Goal: Task Accomplishment & Management: Complete application form

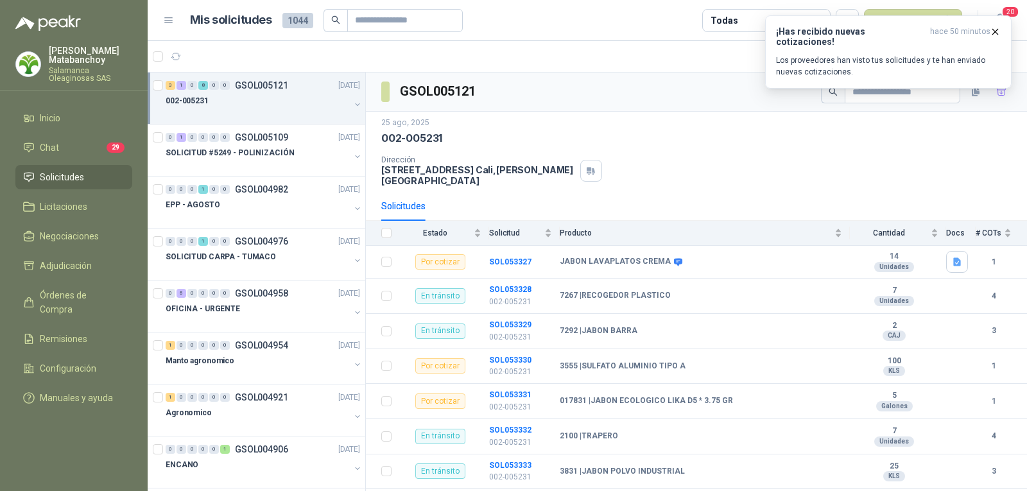
click at [524, 129] on div "25 ago, 2025 002-005231" at bounding box center [696, 131] width 630 height 28
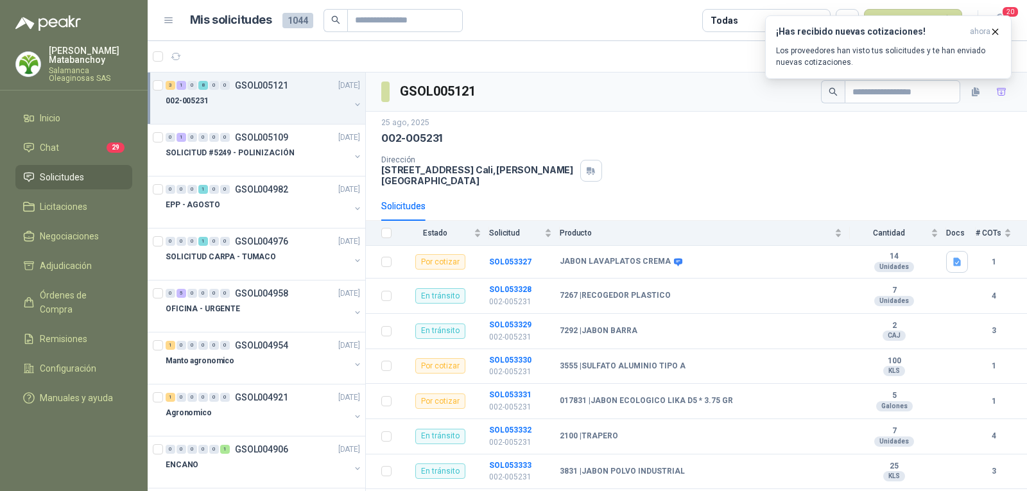
click at [76, 67] on p "Salamanca Oleaginosas SAS" at bounding box center [90, 74] width 83 height 15
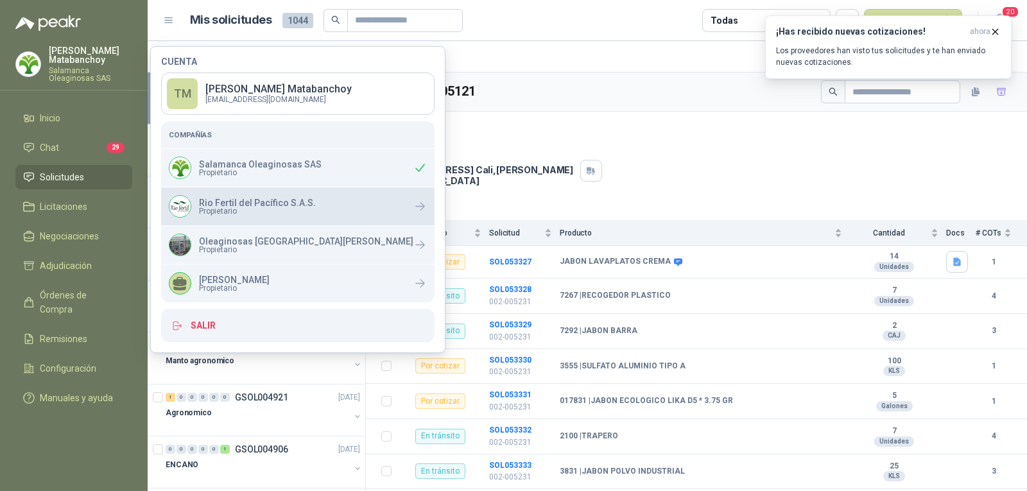
click at [257, 206] on div "Rio Fertil del Pacífico S.A.S. Propietario" at bounding box center [257, 206] width 117 height 17
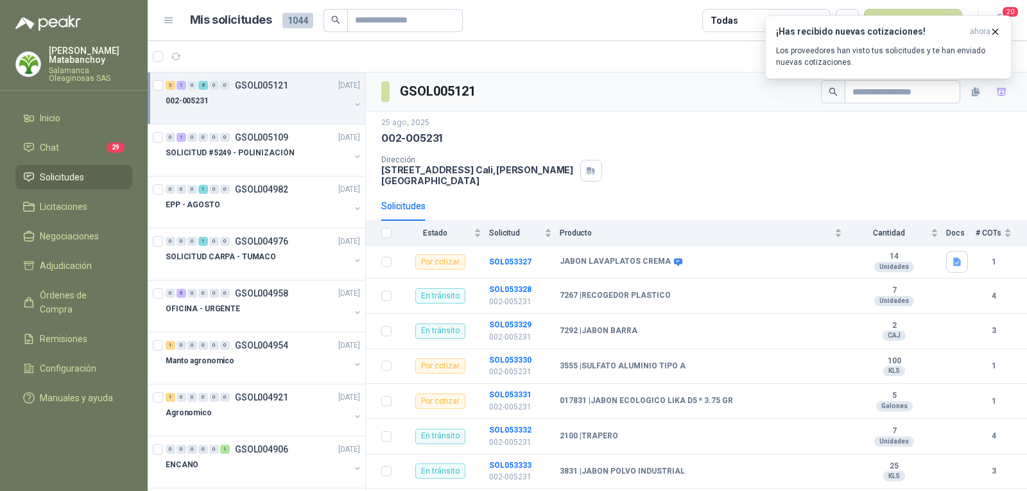
click at [505, 132] on div "002-005231" at bounding box center [696, 138] width 630 height 13
click at [395, 26] on input "text" at bounding box center [400, 21] width 90 height 22
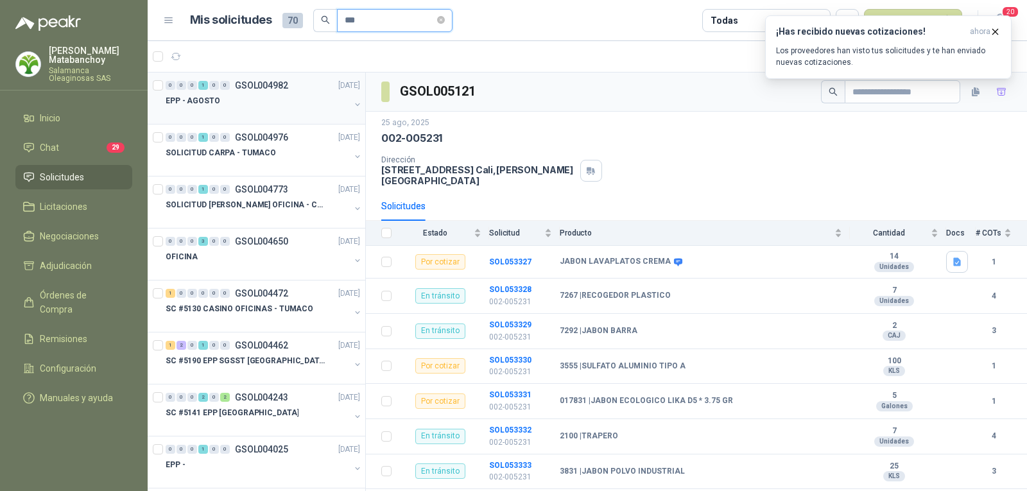
type input "***"
click at [274, 118] on div at bounding box center [258, 113] width 184 height 10
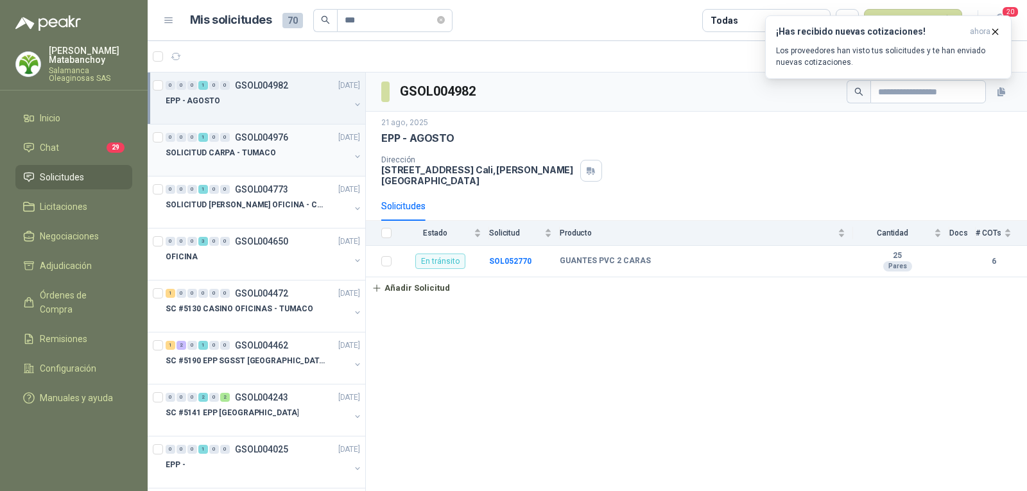
click at [283, 150] on div "SOLICITUD CARPA - TUMACO" at bounding box center [258, 152] width 184 height 15
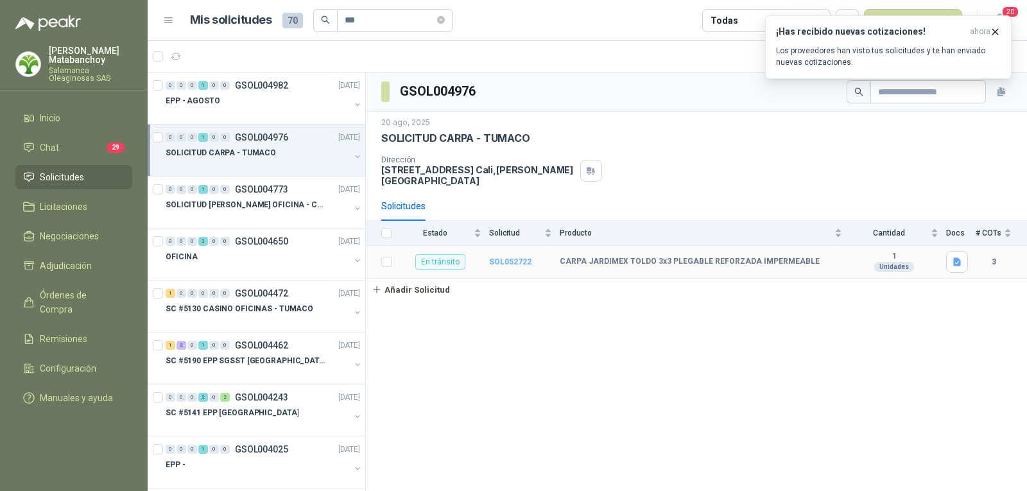
click at [500, 257] on b "SOL052722" at bounding box center [510, 261] width 42 height 9
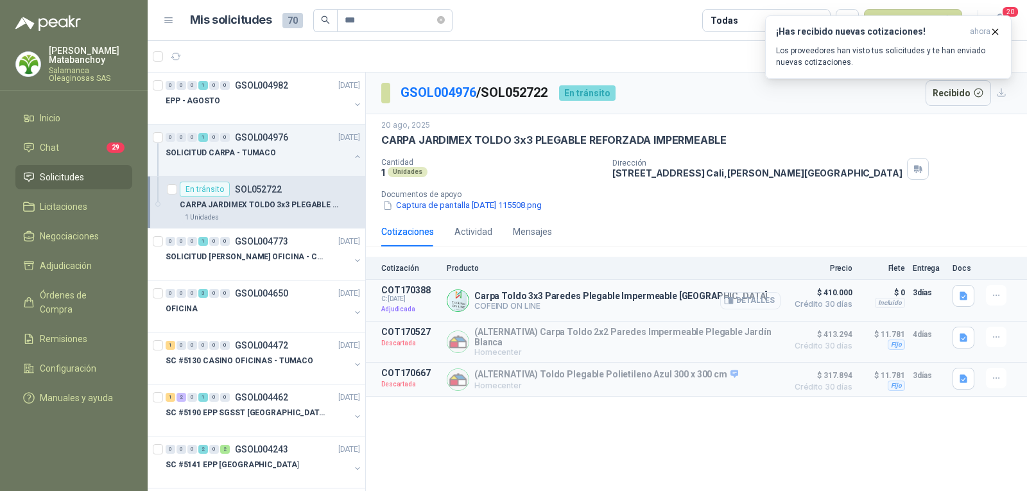
click at [765, 300] on button "Detalles" at bounding box center [750, 300] width 60 height 17
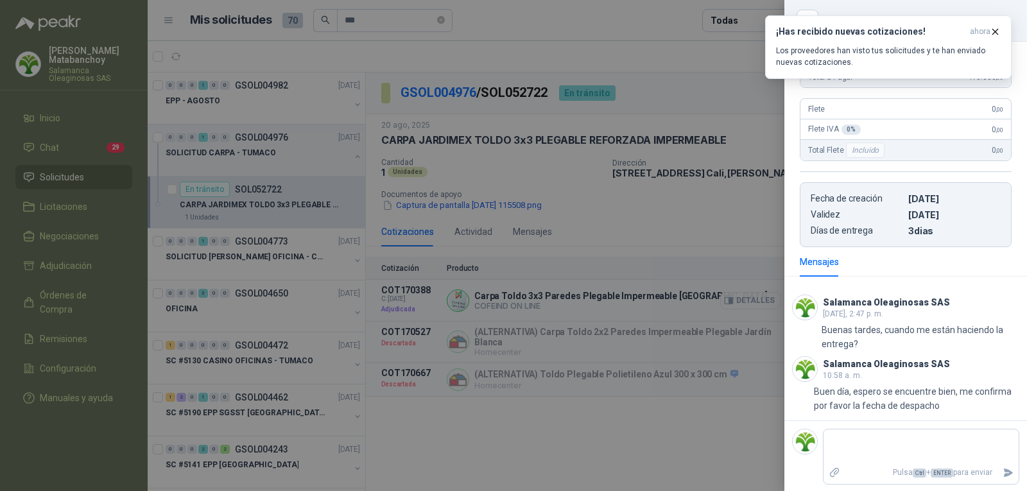
scroll to position [234, 0]
click at [562, 303] on div at bounding box center [513, 245] width 1027 height 491
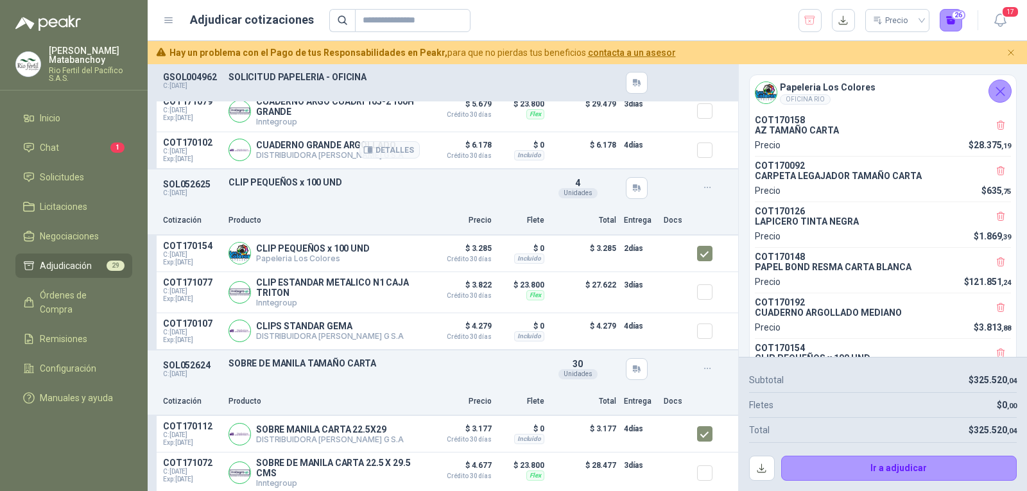
scroll to position [1926, 0]
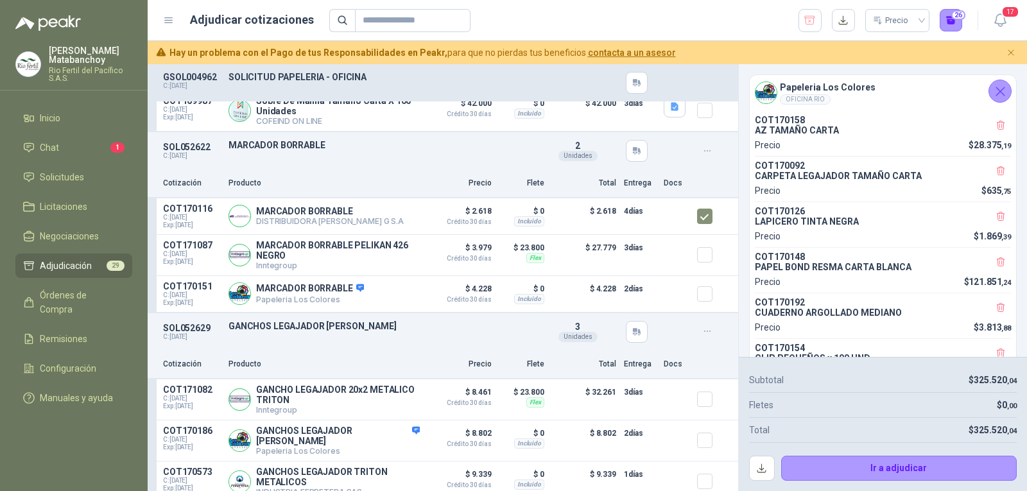
click at [1002, 93] on icon "Cerrar" at bounding box center [1000, 91] width 8 height 8
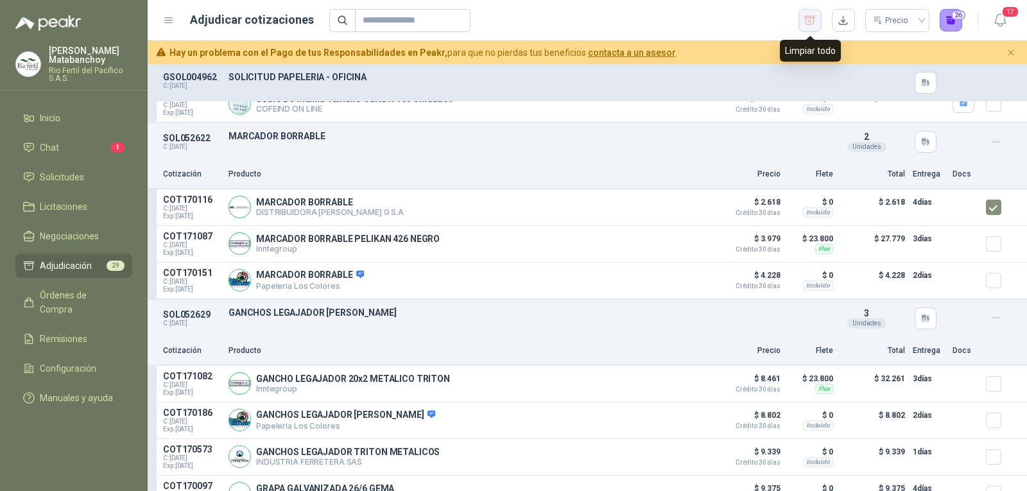
click at [812, 18] on icon "button" at bounding box center [810, 20] width 10 height 8
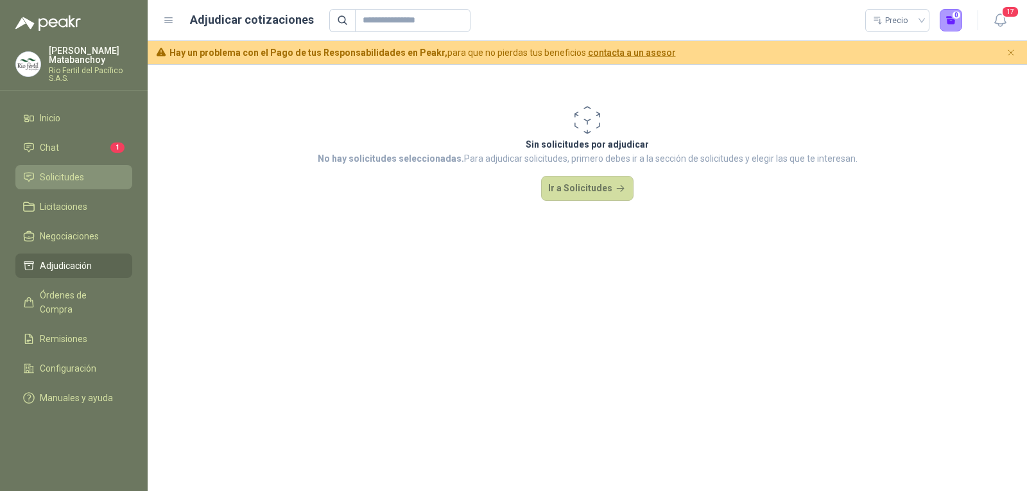
click at [81, 180] on span "Solicitudes" at bounding box center [62, 177] width 44 height 14
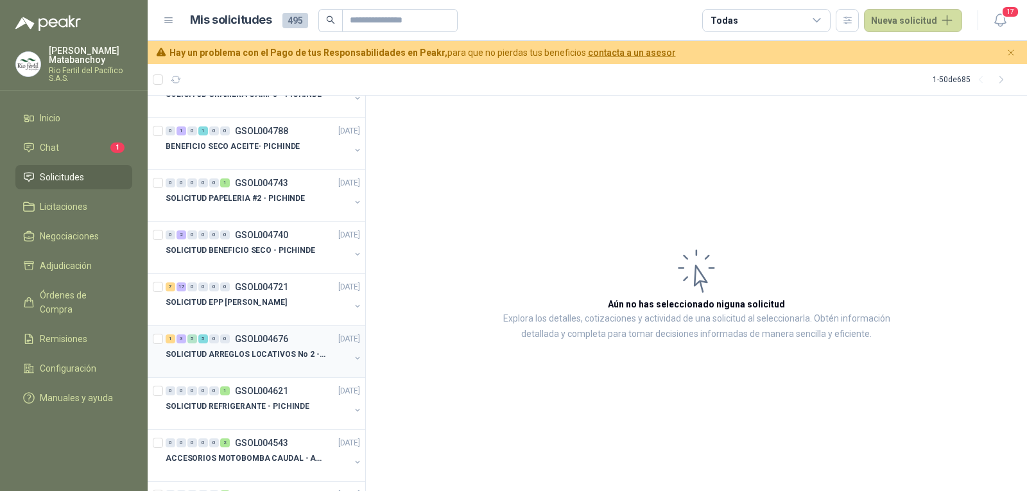
scroll to position [128, 0]
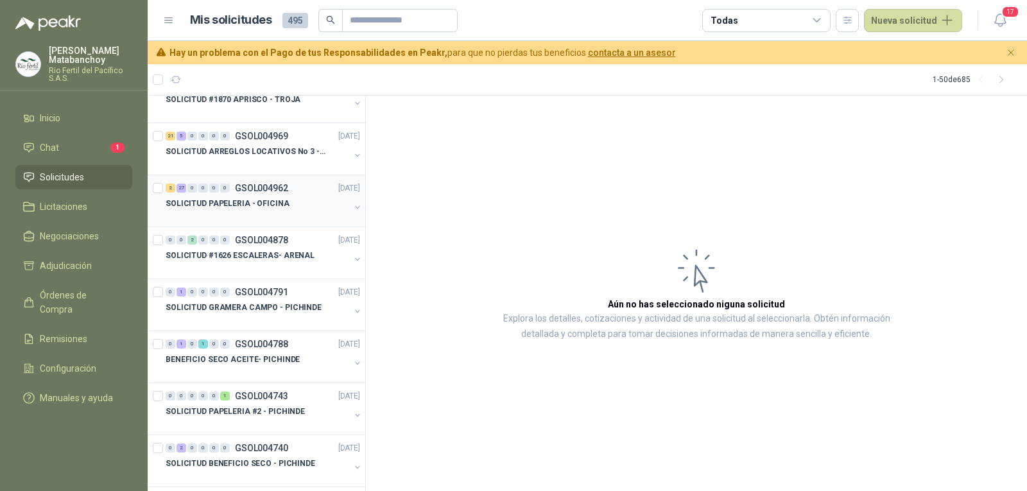
click at [273, 190] on p "GSOL004962" at bounding box center [261, 188] width 53 height 9
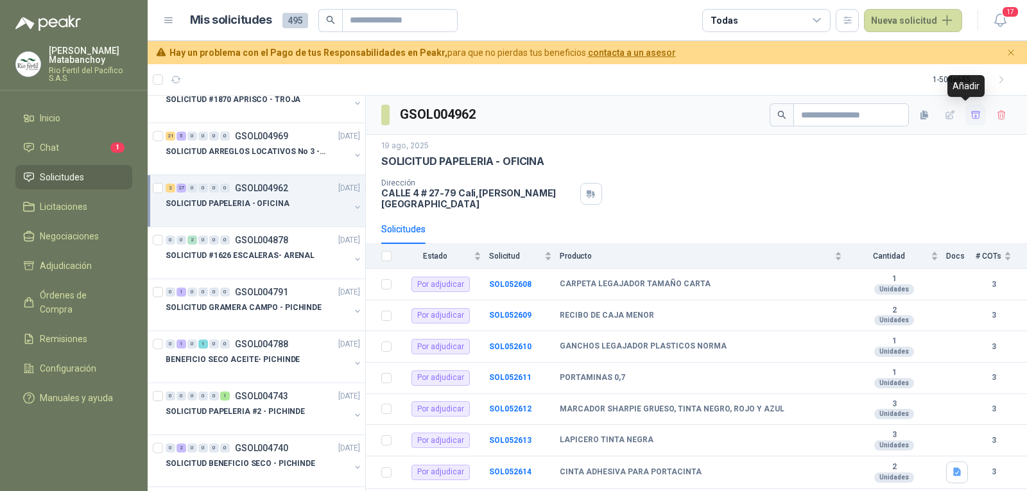
click at [971, 113] on icon "button" at bounding box center [976, 115] width 11 height 11
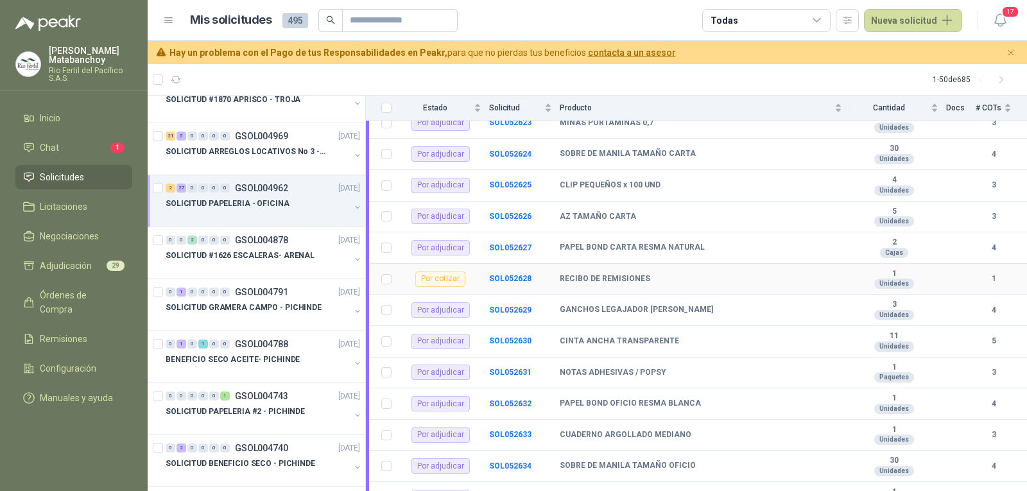
scroll to position [700, 0]
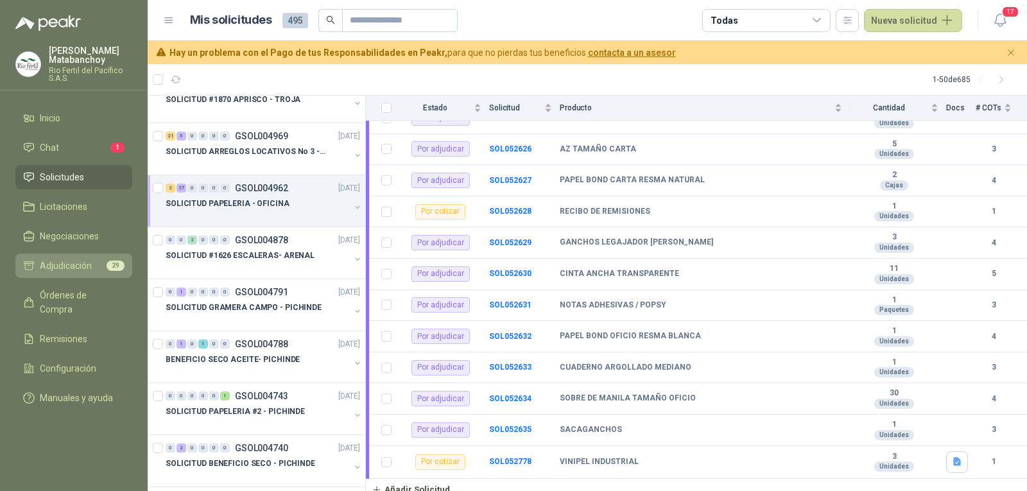
click at [83, 262] on span "Adjudicación" at bounding box center [66, 266] width 52 height 14
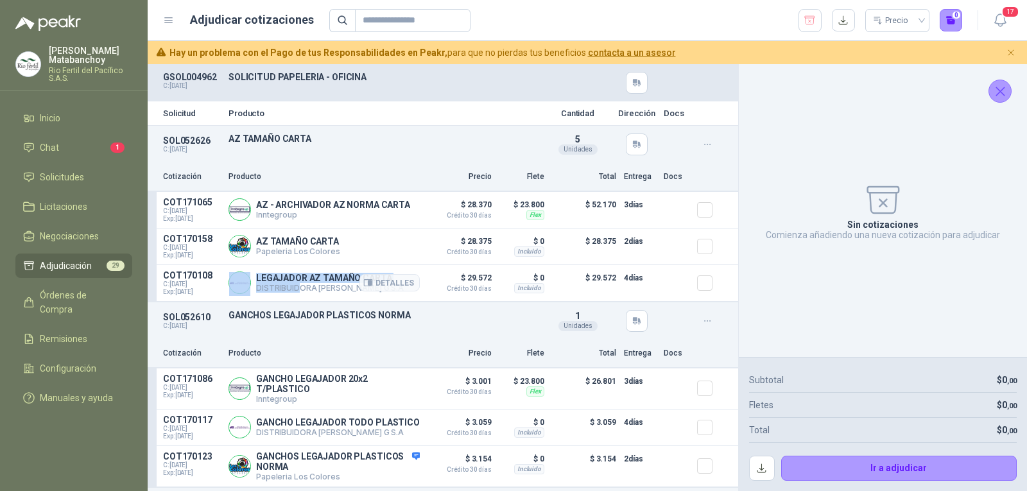
drag, startPoint x: 252, startPoint y: 289, endPoint x: 297, endPoint y: 288, distance: 44.3
click at [297, 288] on div "LEGAJADOR AZ TAMAÑO CARTA DISTRIBUIDORA [PERSON_NAME] G S.A Detalles" at bounding box center [324, 283] width 191 height 26
click at [297, 288] on p "DISTRIBUIDORA [PERSON_NAME] G S.A" at bounding box center [330, 288] width 148 height 10
click at [320, 287] on p "DISTRIBUIDORA [PERSON_NAME] G S.A" at bounding box center [330, 288] width 148 height 10
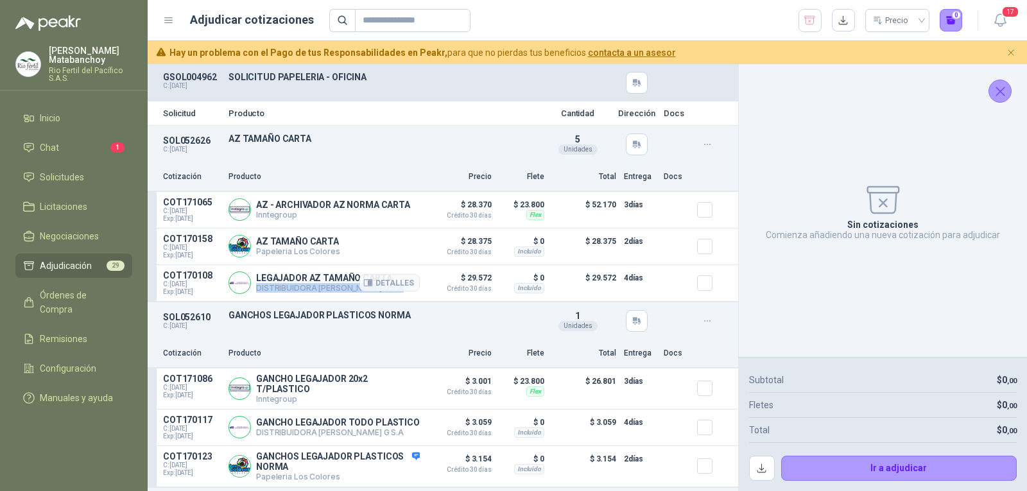
click at [320, 287] on p "DISTRIBUIDORA [PERSON_NAME] G S.A" at bounding box center [330, 288] width 148 height 10
click at [320, 316] on p "GANCHOS LEGAJADOR PLASTICOS NORMA" at bounding box center [383, 315] width 309 height 10
drag, startPoint x: 511, startPoint y: 207, endPoint x: 526, endPoint y: 210, distance: 15.1
click at [526, 210] on div "$ 23.800 Flex" at bounding box center [521, 210] width 45 height 26
click at [526, 210] on div "Flex" at bounding box center [535, 215] width 18 height 10
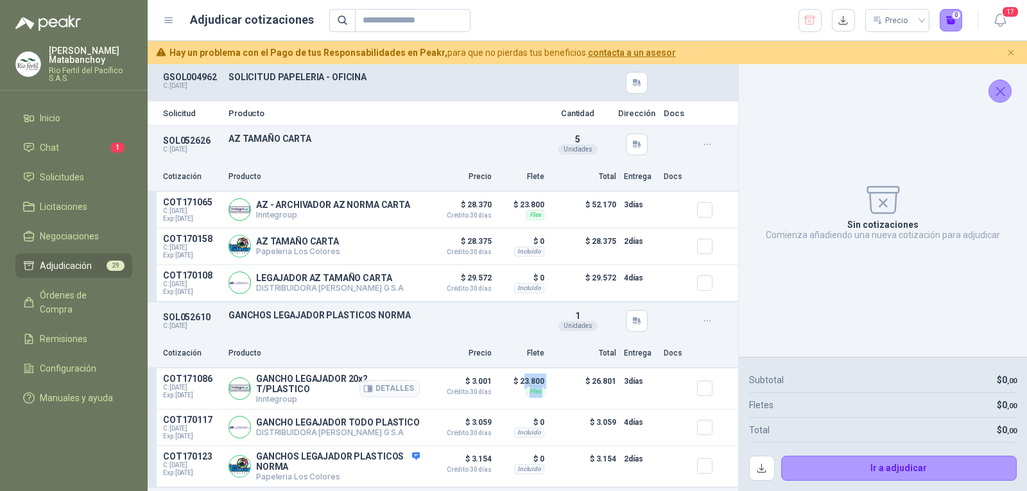
drag, startPoint x: 515, startPoint y: 388, endPoint x: 541, endPoint y: 386, distance: 25.7
click at [541, 386] on article "COT171086 C: [DATE] Exp: [DATE] GANCHO LEGAJADOR 20x2 T/PLASTICO Inntegroup Det…" at bounding box center [443, 388] width 591 height 41
click at [531, 392] on div "Flex" at bounding box center [535, 391] width 18 height 10
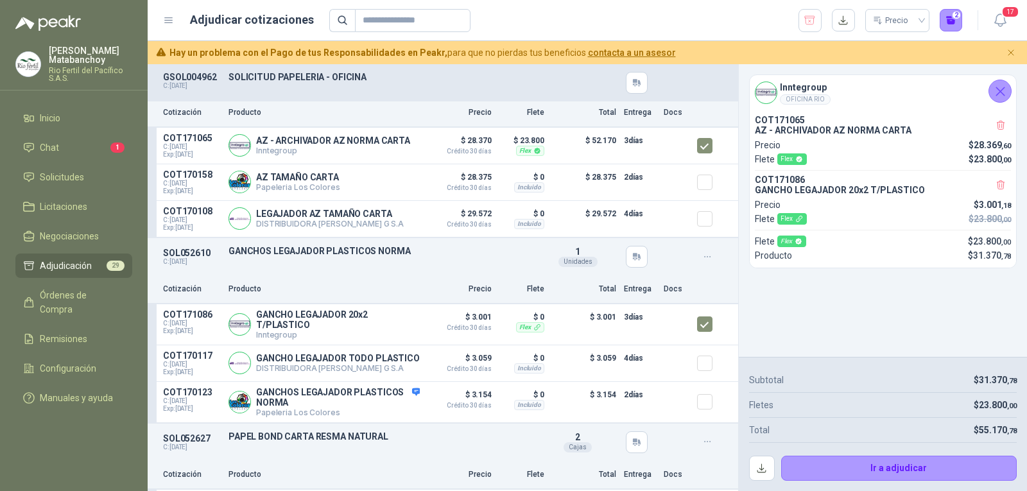
scroll to position [128, 0]
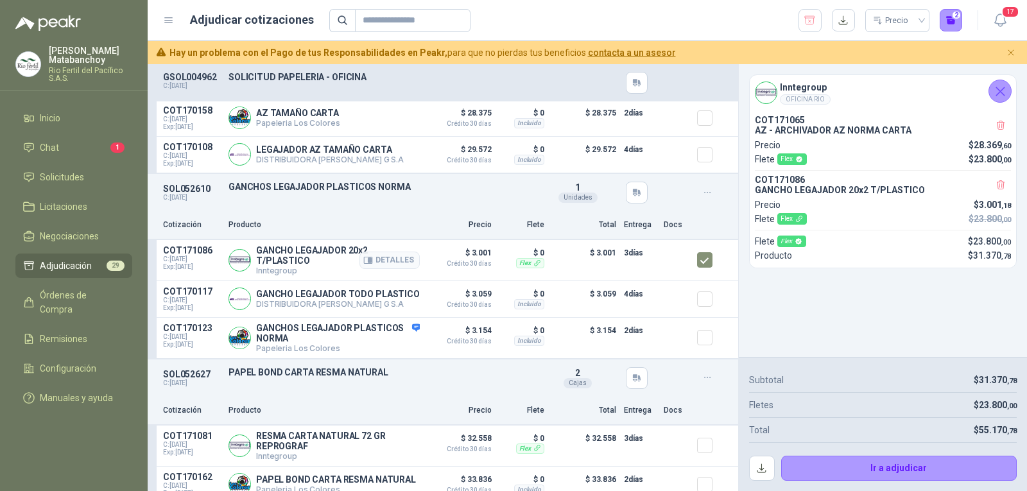
click at [268, 254] on p "GANCHO LEGAJADOR 20x2 T/PLASTICO" at bounding box center [338, 255] width 164 height 21
copy p "GANCHO LEGAJADOR 20x2 T/PLASTICO"
click at [417, 203] on div "SOL052610 C: [DATE] GANCHOS LEGAJADOR PLASTICOS NORMA Detalles 1 Unidades" at bounding box center [443, 192] width 591 height 37
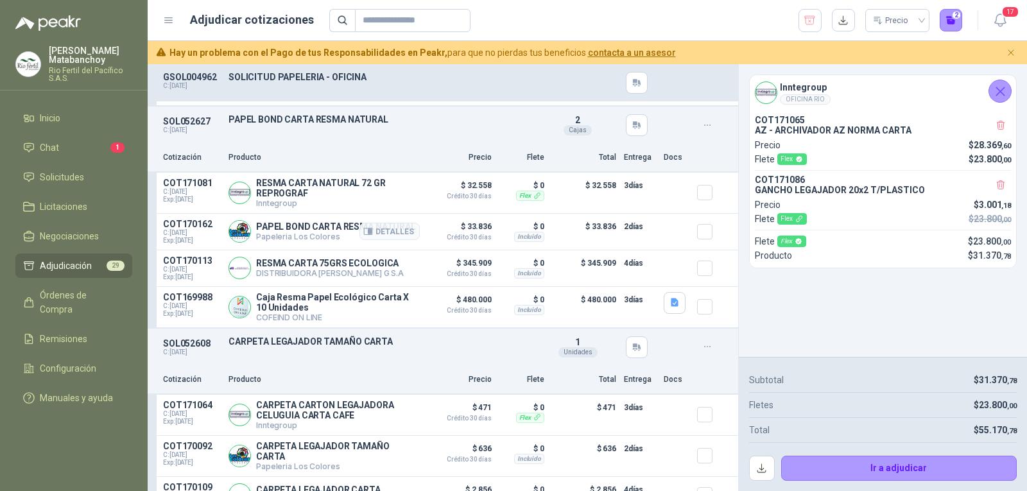
scroll to position [385, 0]
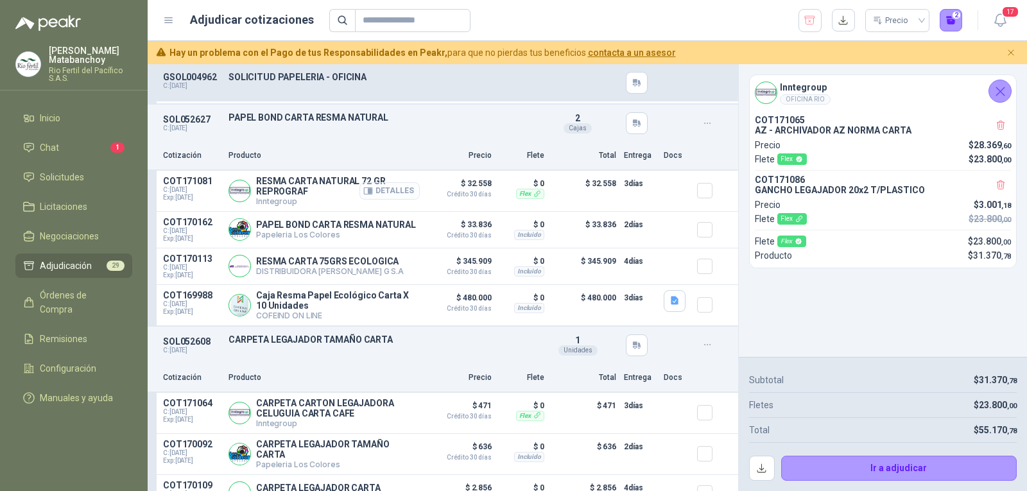
click at [370, 199] on button "Detalles" at bounding box center [389, 190] width 60 height 17
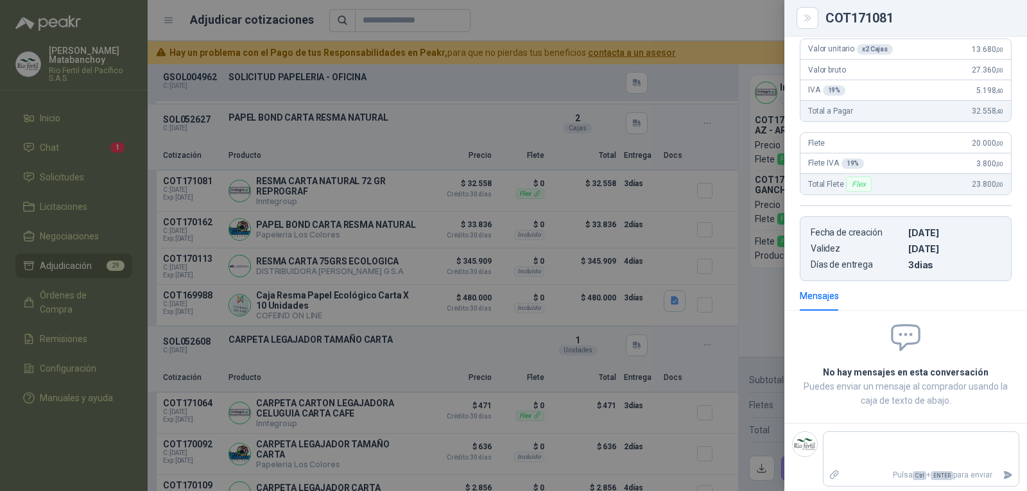
scroll to position [150, 0]
click at [542, 304] on div at bounding box center [513, 245] width 1027 height 491
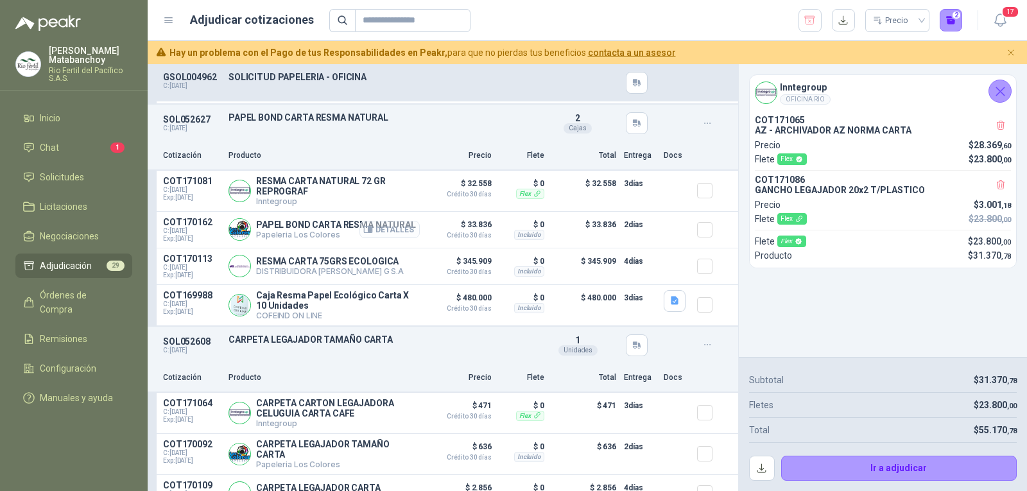
click at [384, 238] on button "Detalles" at bounding box center [389, 229] width 60 height 17
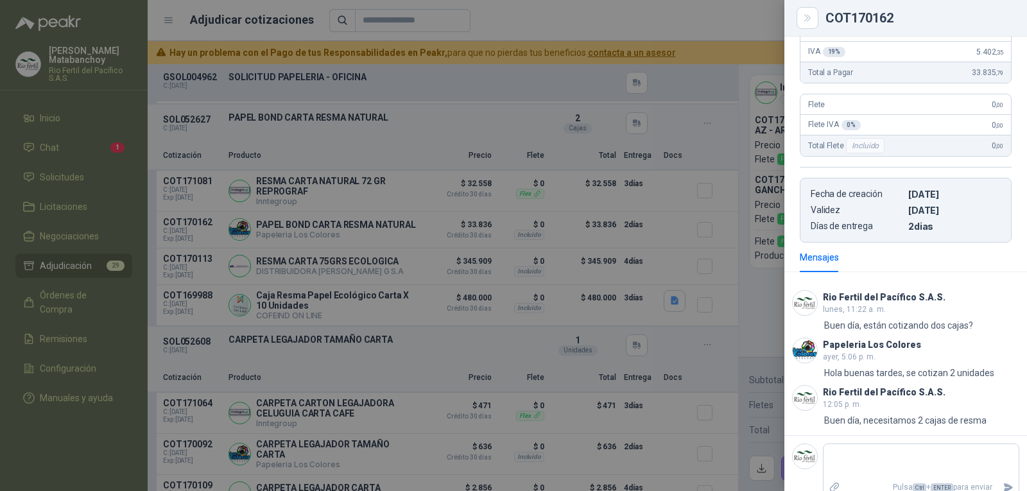
scroll to position [201, 0]
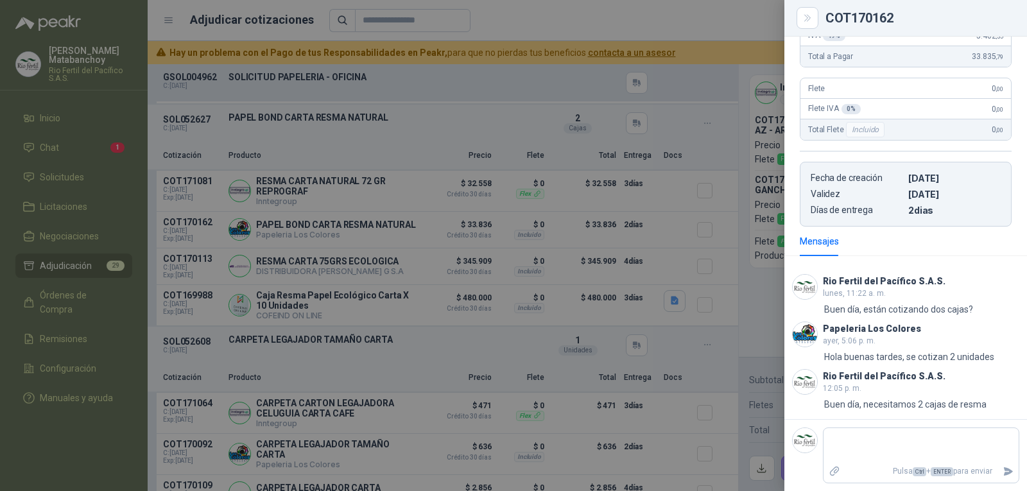
click at [469, 267] on div at bounding box center [513, 245] width 1027 height 491
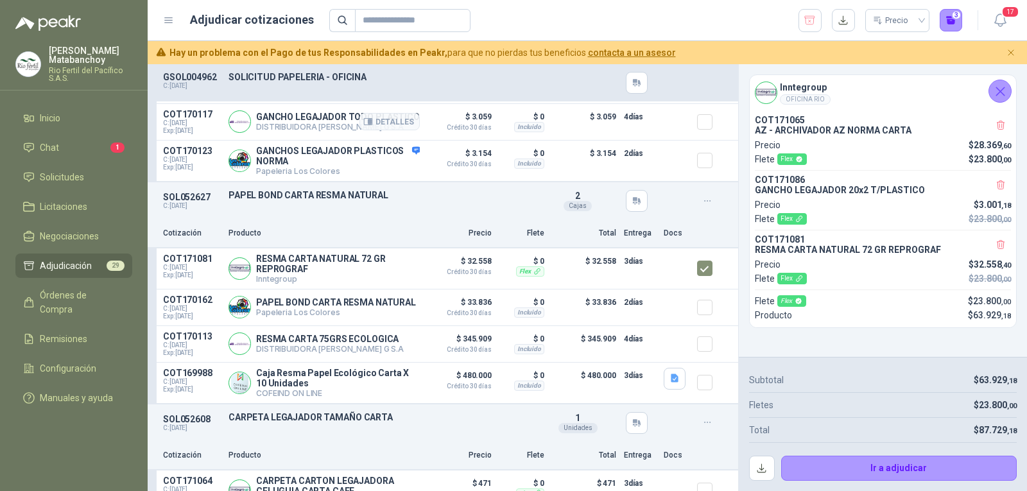
scroll to position [321, 0]
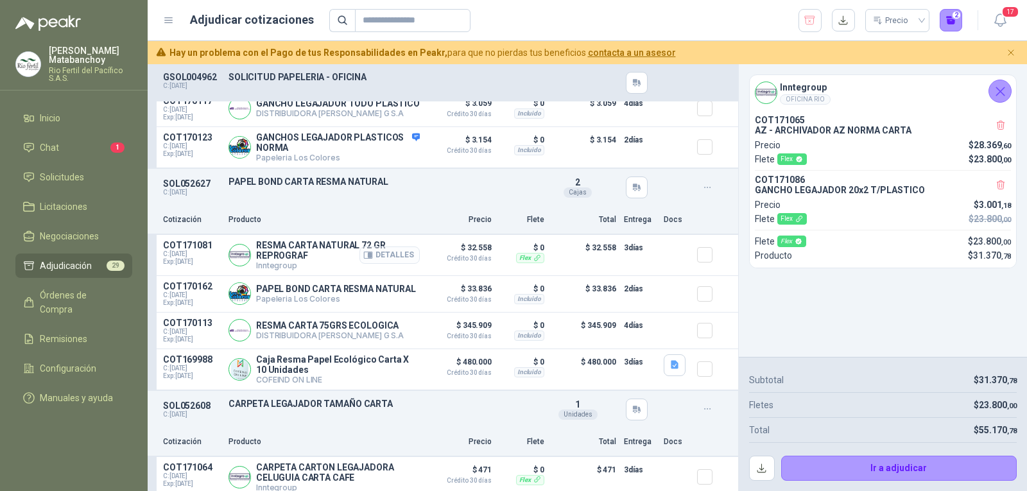
click at [375, 263] on button "Detalles" at bounding box center [389, 254] width 60 height 17
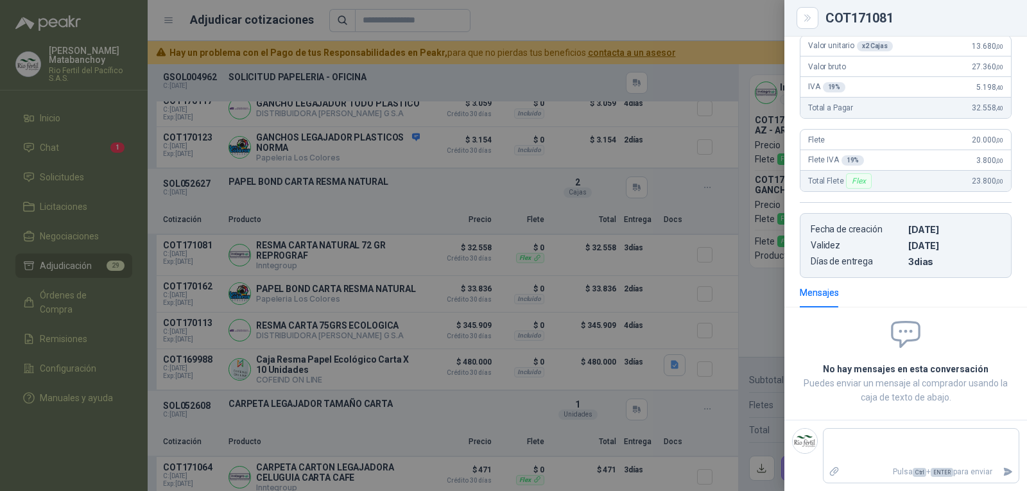
scroll to position [150, 0]
click at [911, 459] on textarea at bounding box center [921, 446] width 195 height 30
type textarea "*"
type textarea "**"
type textarea "***"
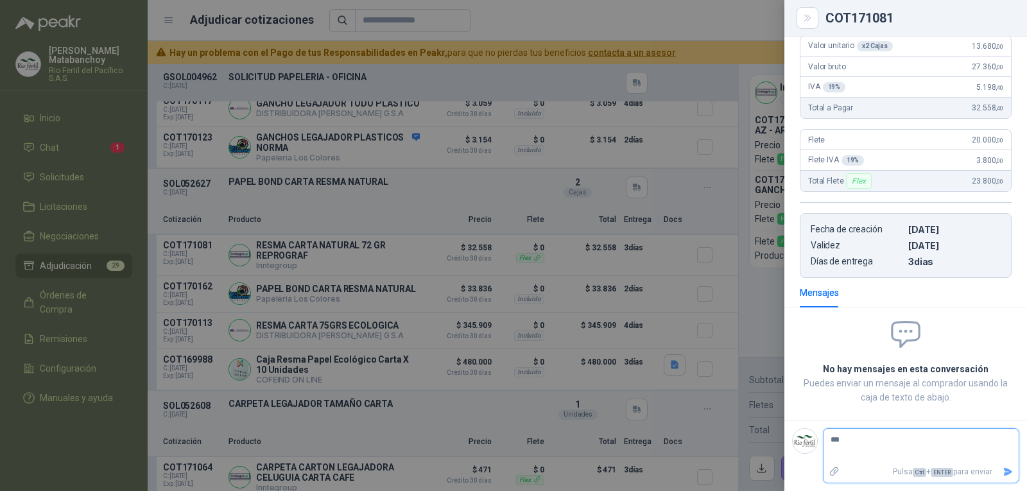
type textarea "****"
type textarea "*****"
type textarea "*******"
type textarea "*********"
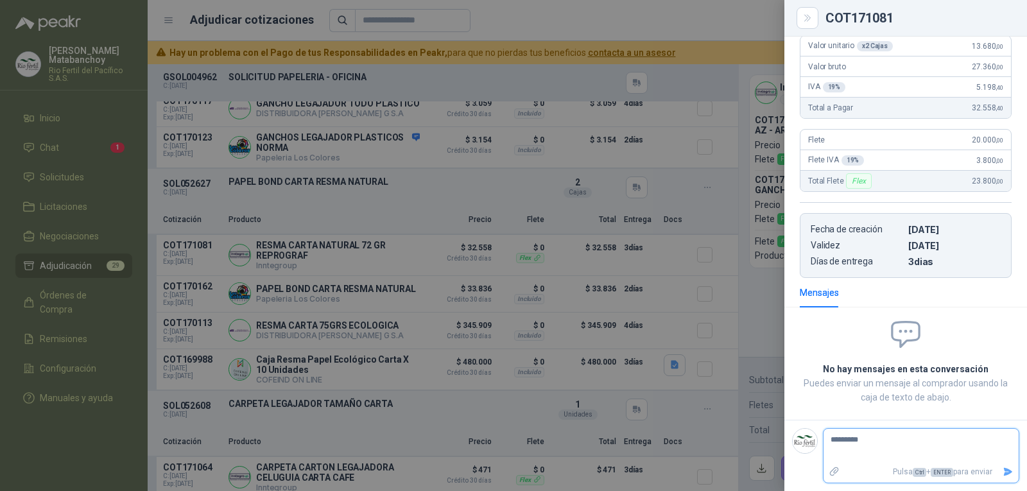
type textarea "**********"
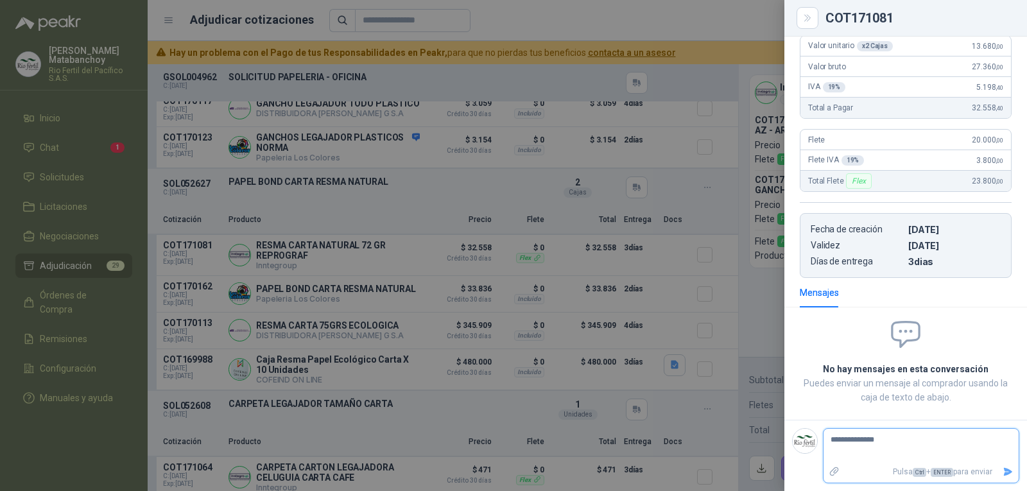
type textarea "**********"
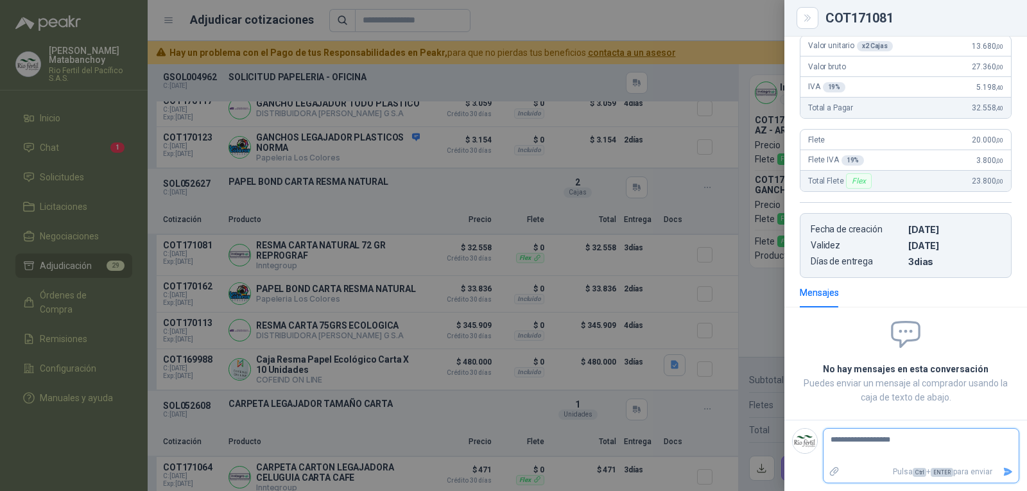
type textarea "**********"
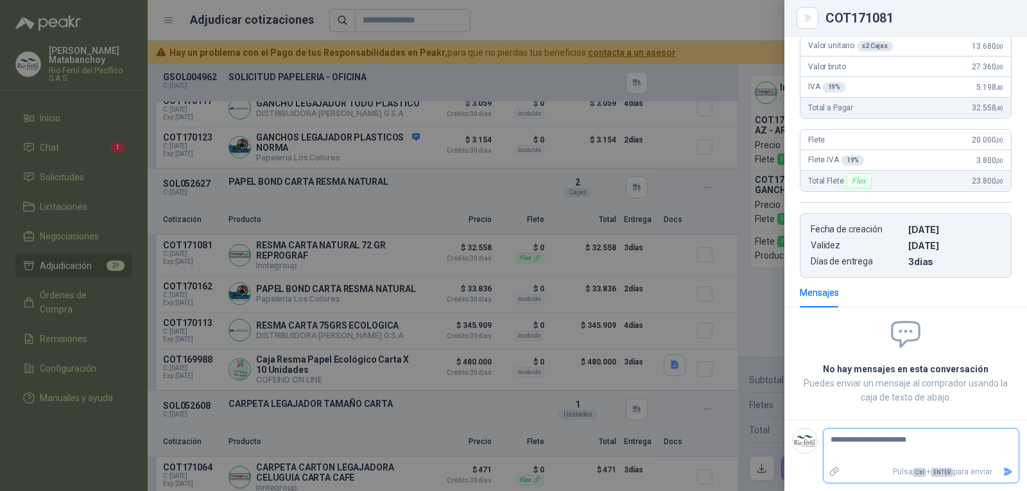
type textarea "**********"
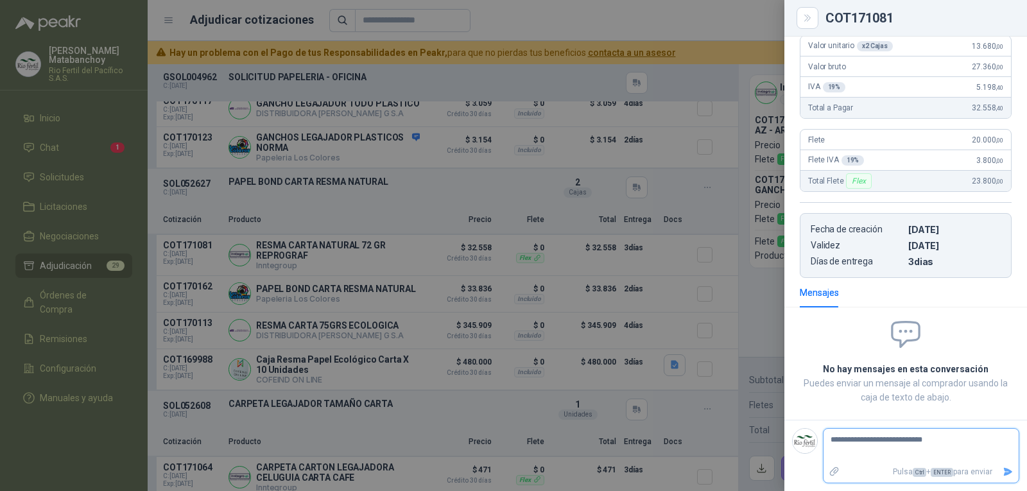
type textarea "**********"
click at [998, 475] on button "Enviar" at bounding box center [1008, 472] width 21 height 22
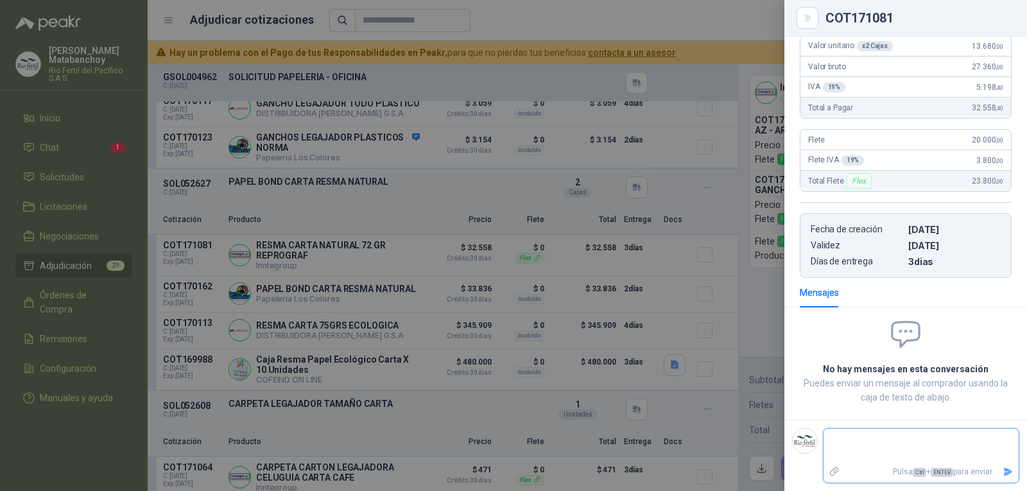
scroll to position [106, 0]
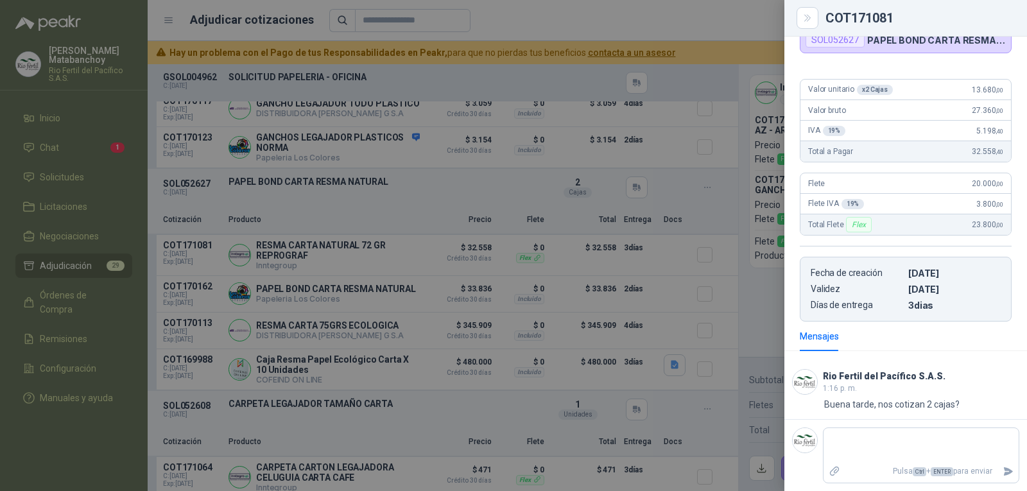
click at [601, 244] on div at bounding box center [513, 245] width 1027 height 491
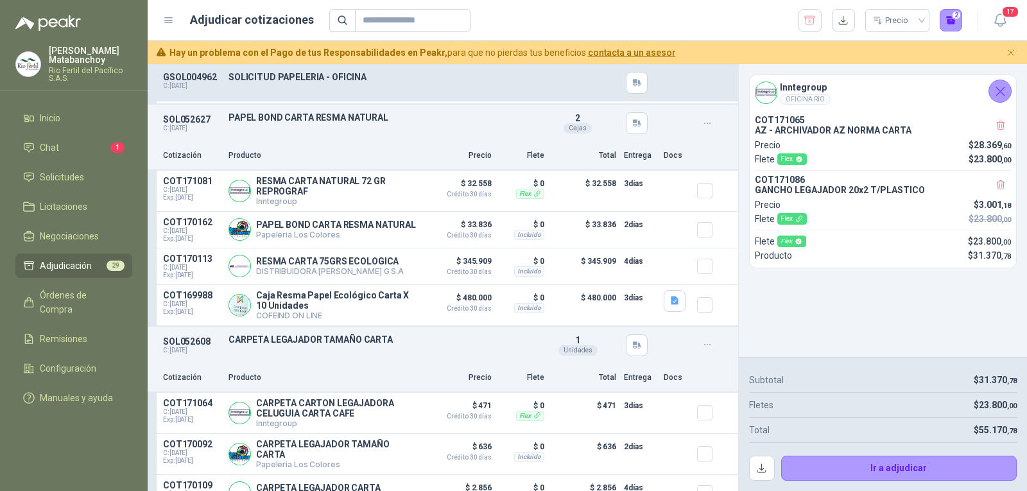
scroll to position [449, 0]
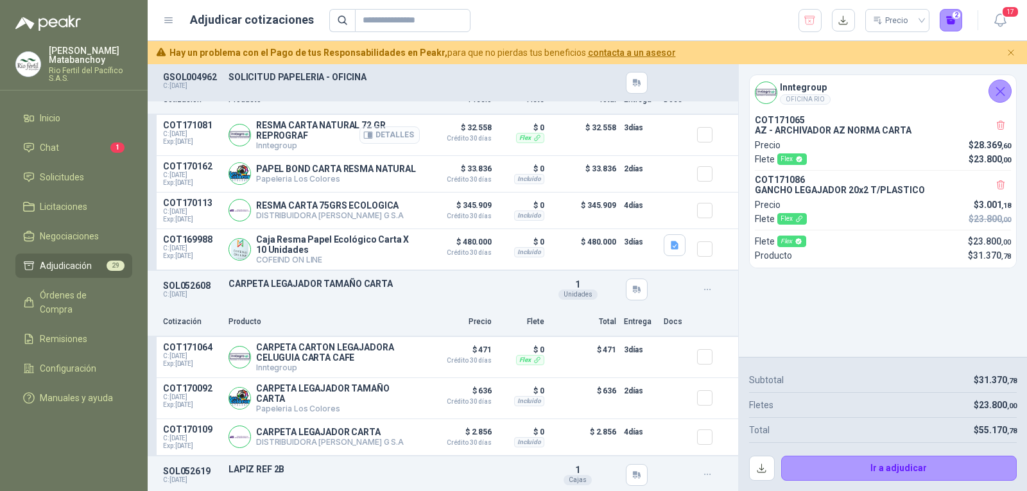
click at [379, 139] on button "Detalles" at bounding box center [389, 134] width 60 height 17
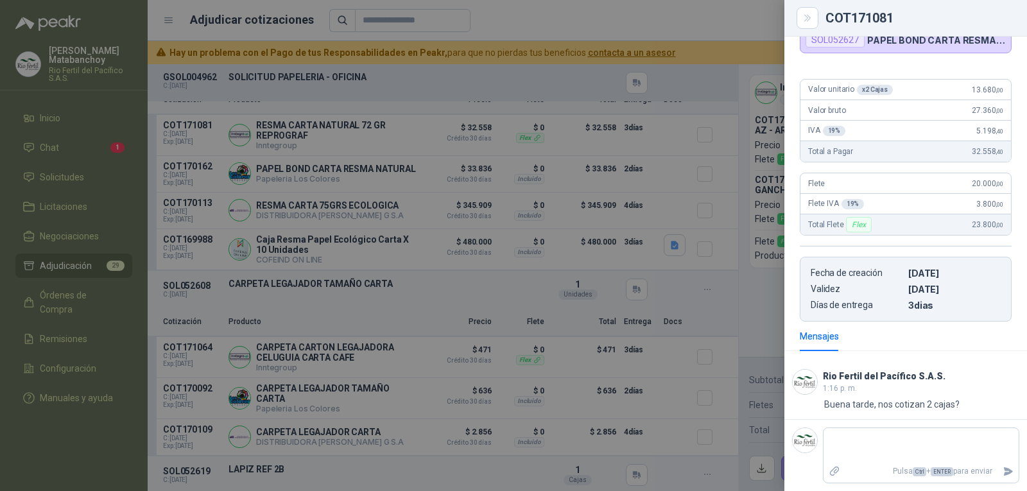
click at [601, 250] on div at bounding box center [513, 245] width 1027 height 491
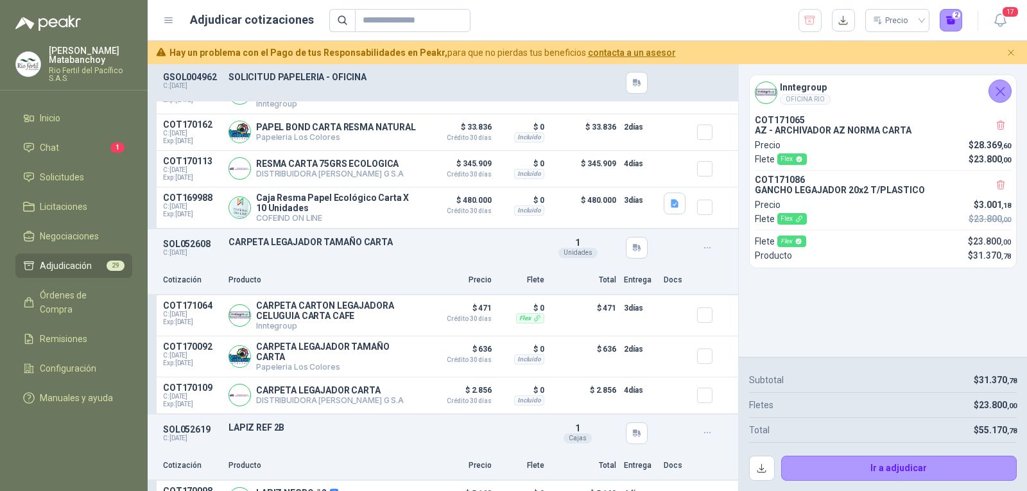
scroll to position [514, 0]
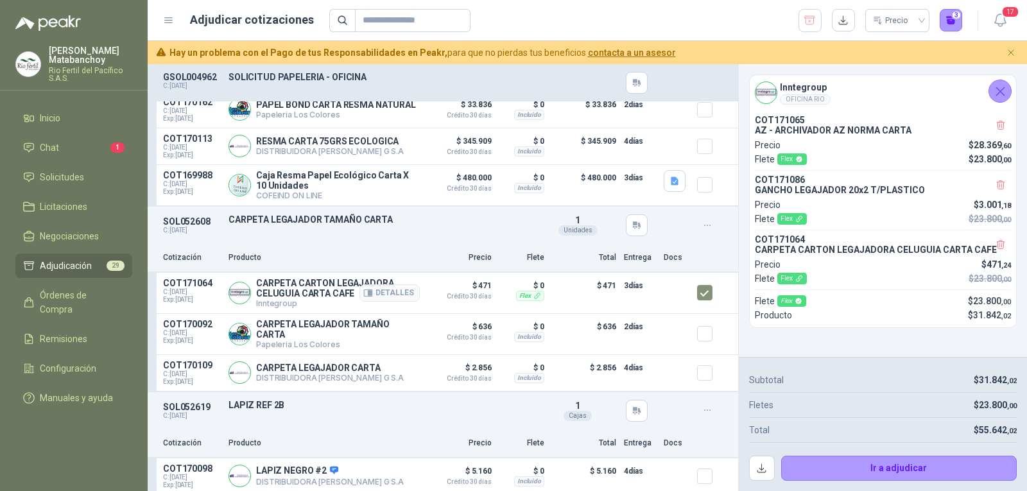
click at [319, 298] on p "CARPETA CARTON LEGAJADORA CELUGUIA CARTA CAFE" at bounding box center [338, 288] width 164 height 21
copy p "CARPETA CARTON LEGAJADORA CELUGUIA CARTA CAFE"
click at [401, 243] on div "SOL052608 C: [DATE] CARPETA LEGAJADOR TAMAÑO CARTA Detalles 1 Unidades" at bounding box center [443, 225] width 591 height 37
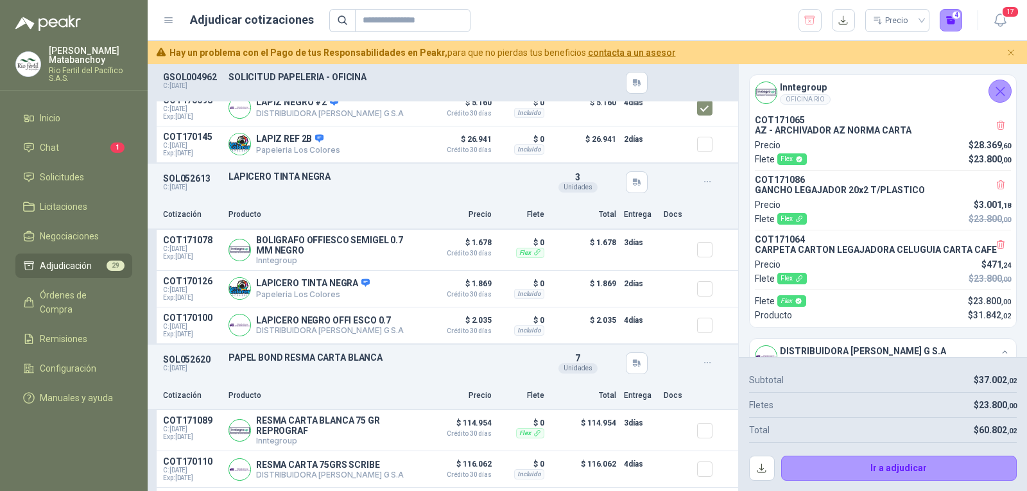
scroll to position [899, 0]
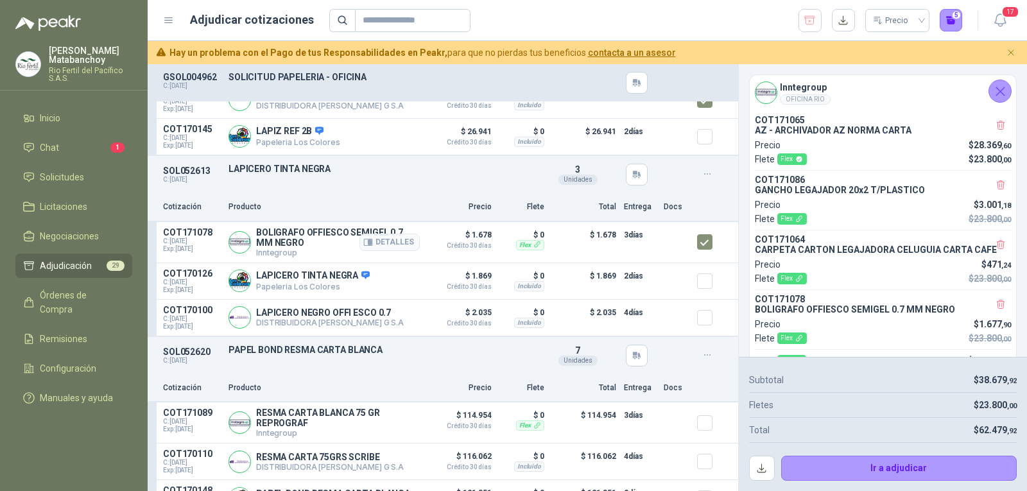
click at [291, 237] on p "BOLIGRAFO OFFIESCO SEMIGEL 0.7 MM NEGRO" at bounding box center [338, 237] width 164 height 21
copy p "BOLIGRAFO OFFIESCO SEMIGEL 0.7 MM NEGRO"
click at [411, 197] on div "Cotización Producto Precio Flete Total Entrega Docs" at bounding box center [443, 207] width 591 height 29
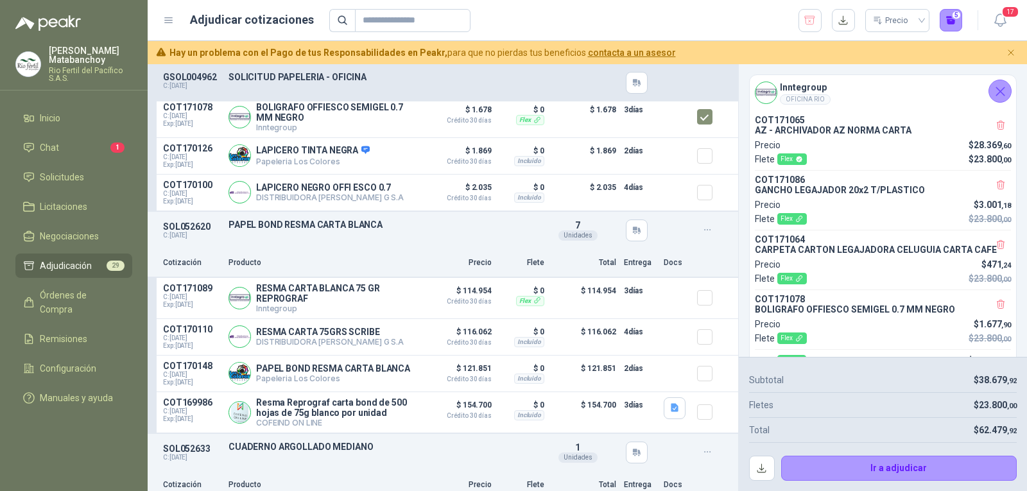
scroll to position [1091, 0]
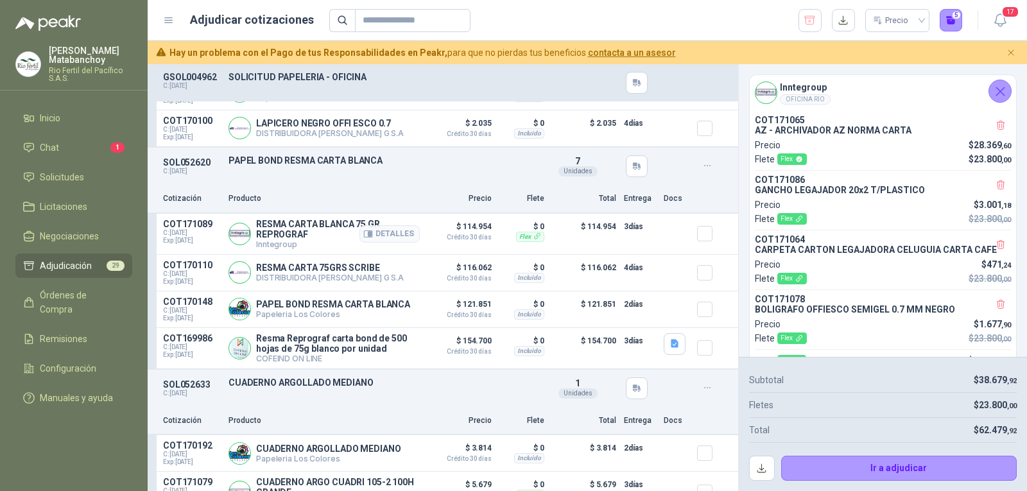
click at [278, 235] on p "RESMA CARTA BLANCA 75 GR REPROGRAF" at bounding box center [338, 229] width 164 height 21
copy p "RESMA CARTA BLANCA 75 GR REPROGRAF"
click at [344, 190] on div "Cotización Producto Precio Flete Total Entrega Docs" at bounding box center [443, 199] width 591 height 29
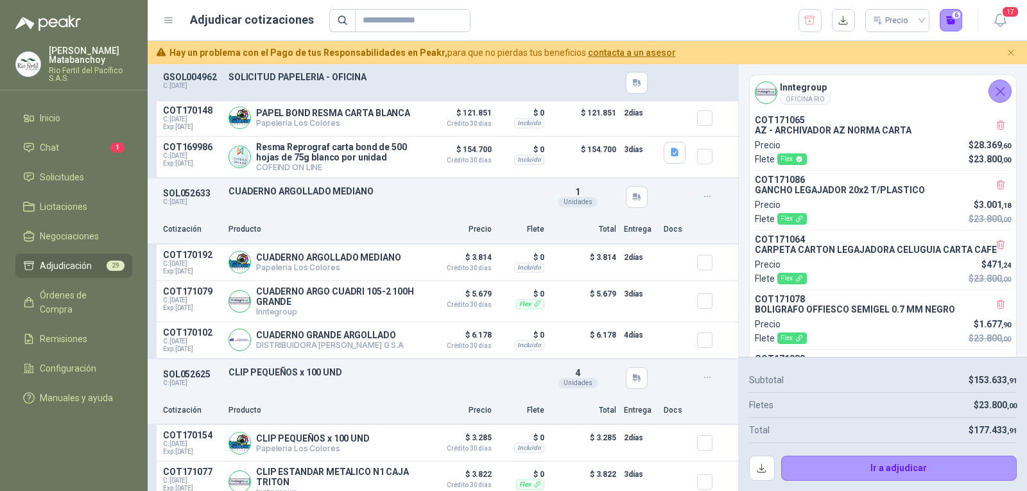
scroll to position [1348, 0]
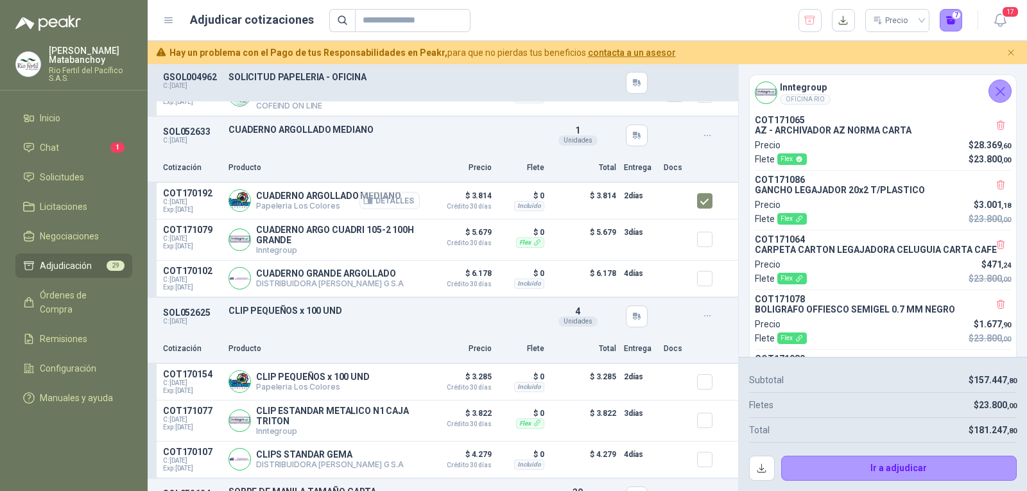
click at [376, 207] on button "Detalles" at bounding box center [389, 200] width 60 height 17
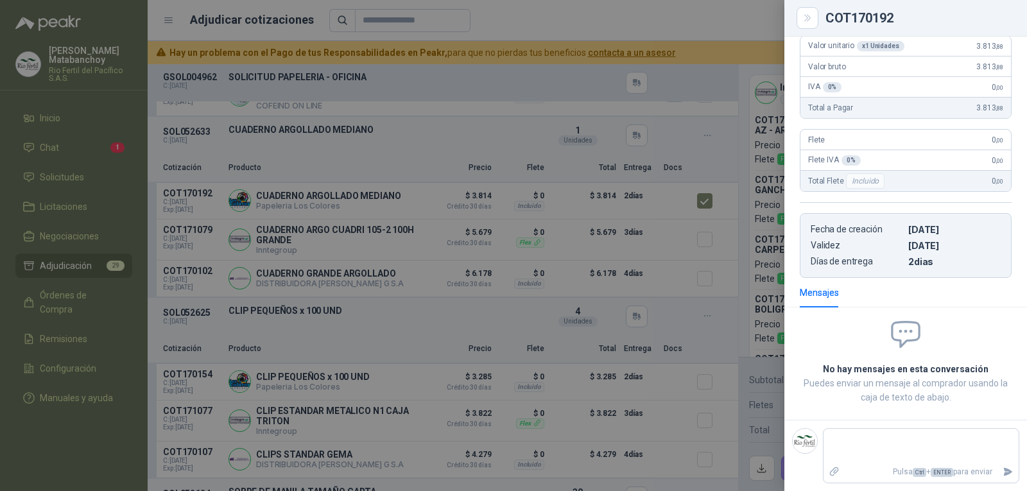
scroll to position [0, 0]
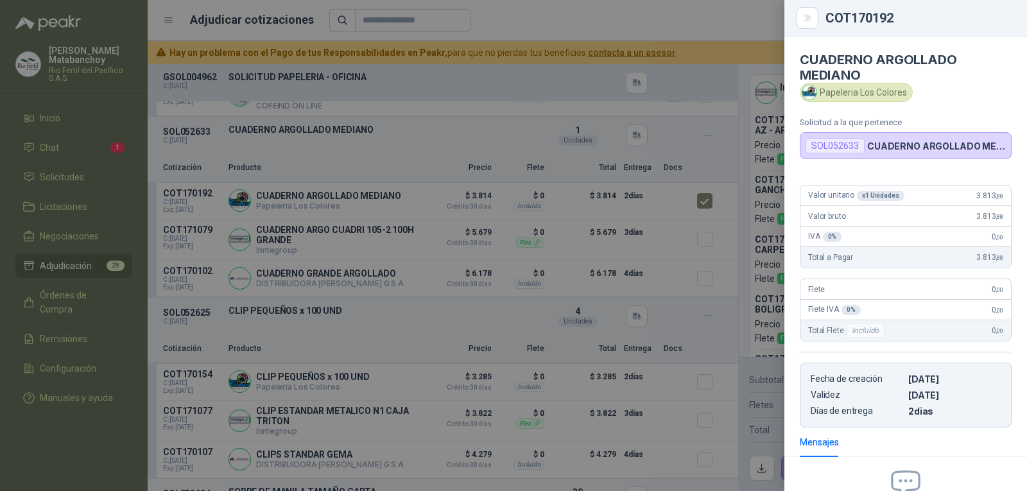
click at [435, 241] on div at bounding box center [513, 245] width 1027 height 491
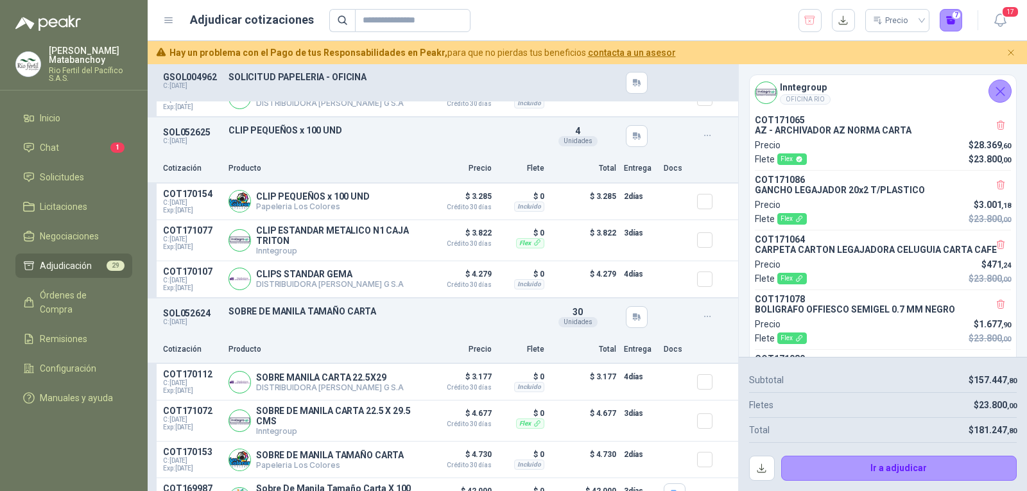
scroll to position [1541, 0]
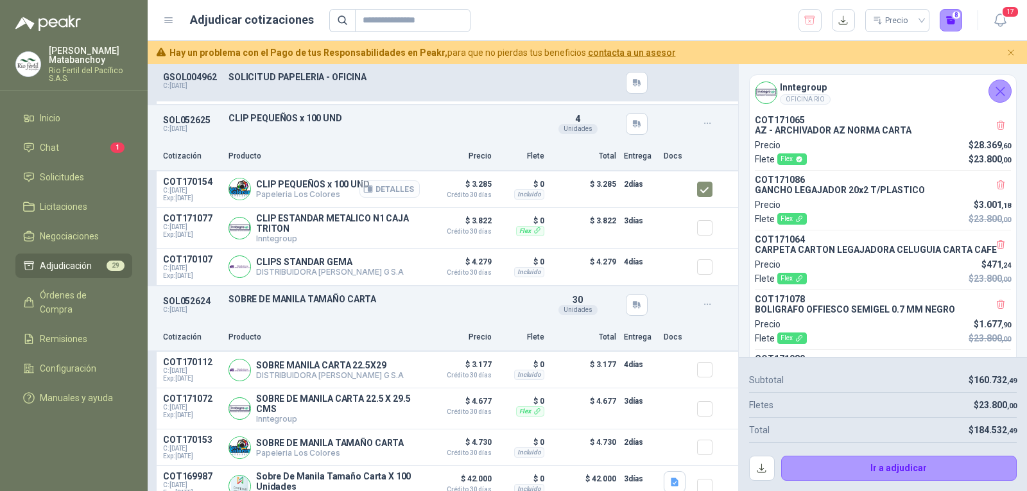
click at [365, 197] on button "Detalles" at bounding box center [389, 188] width 60 height 17
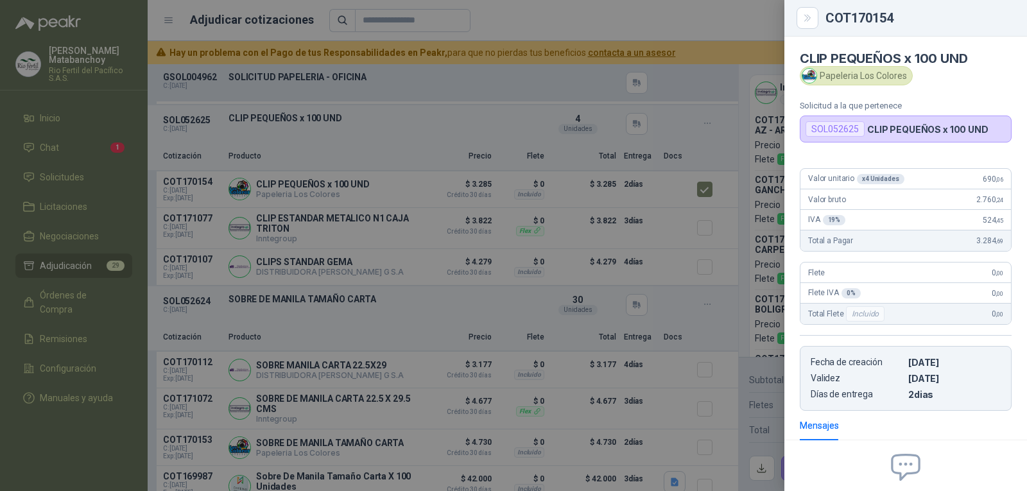
scroll to position [0, 0]
click at [377, 233] on div at bounding box center [513, 245] width 1027 height 491
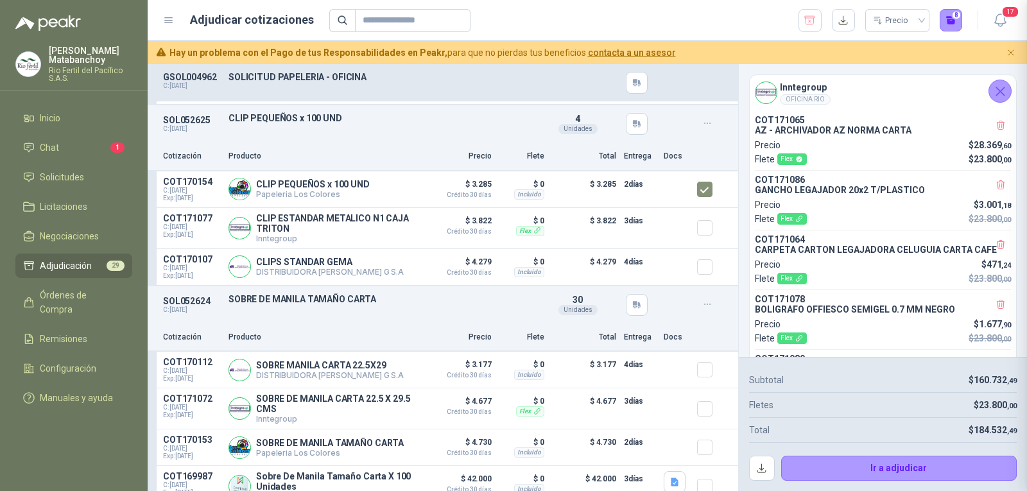
scroll to position [134, 0]
click at [302, 187] on p "CLIP PEQUEÑOS x 100 UND" at bounding box center [313, 184] width 114 height 10
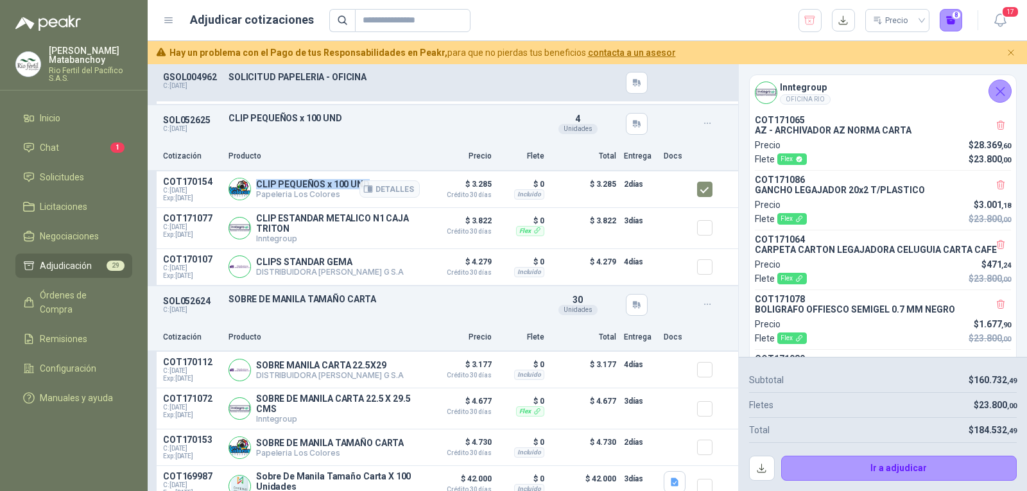
click at [302, 187] on p "CLIP PEQUEÑOS x 100 UND" at bounding box center [313, 184] width 114 height 10
copy p "CLIP PEQUEÑOS x 100 UND"
click at [365, 162] on p "Producto" at bounding box center [324, 156] width 191 height 12
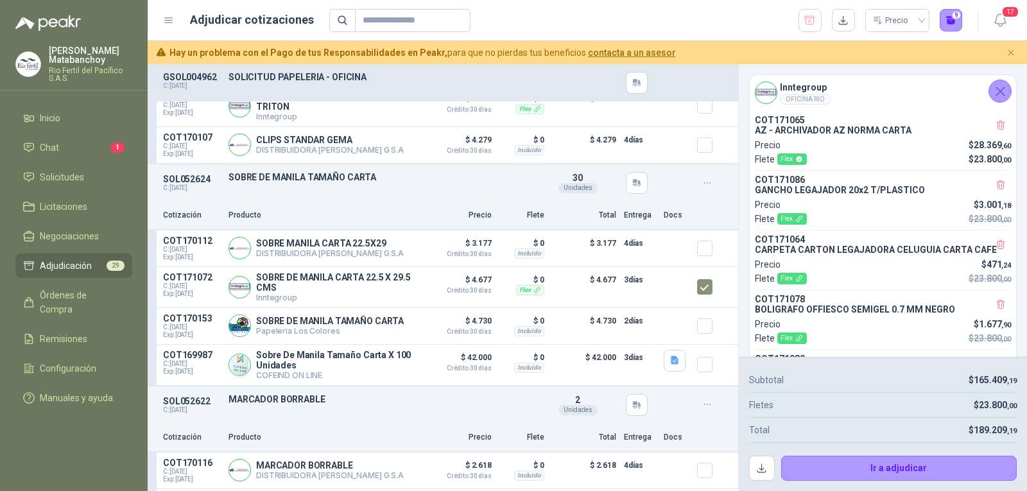
scroll to position [1725, 0]
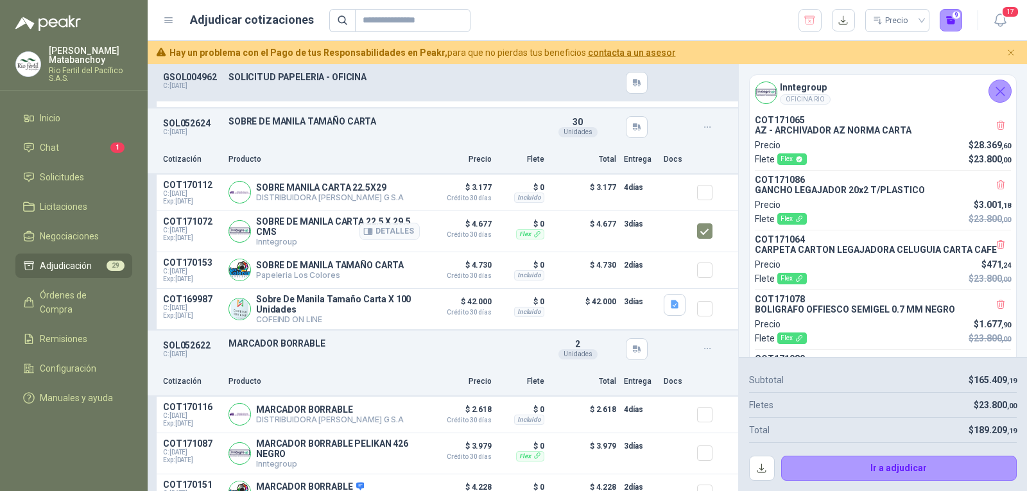
click at [289, 225] on p "SOBRE DE MANILA CARTA 22.5 X 29.5 CMS" at bounding box center [338, 226] width 164 height 21
copy p "SOBRE DE MANILA CARTA 22.5 X 29.5 CMS"
click at [397, 151] on div "Cotización Producto Precio Flete Total Entrega Docs" at bounding box center [443, 160] width 591 height 29
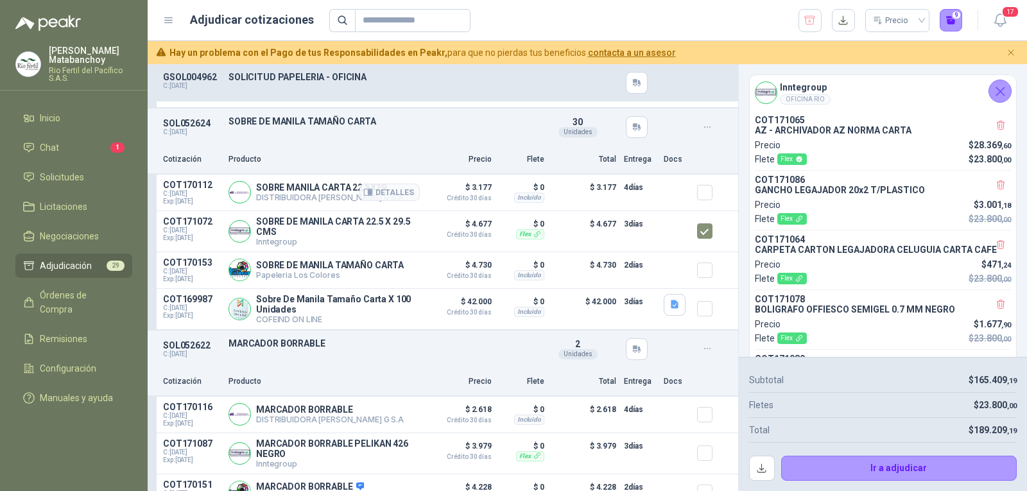
click at [687, 202] on article "COT170112 C: [DATE] Exp: [DATE] SOBRE MANILA CARTA 22.5X29 DISTRIBUIDORA [PERSO…" at bounding box center [443, 193] width 591 height 37
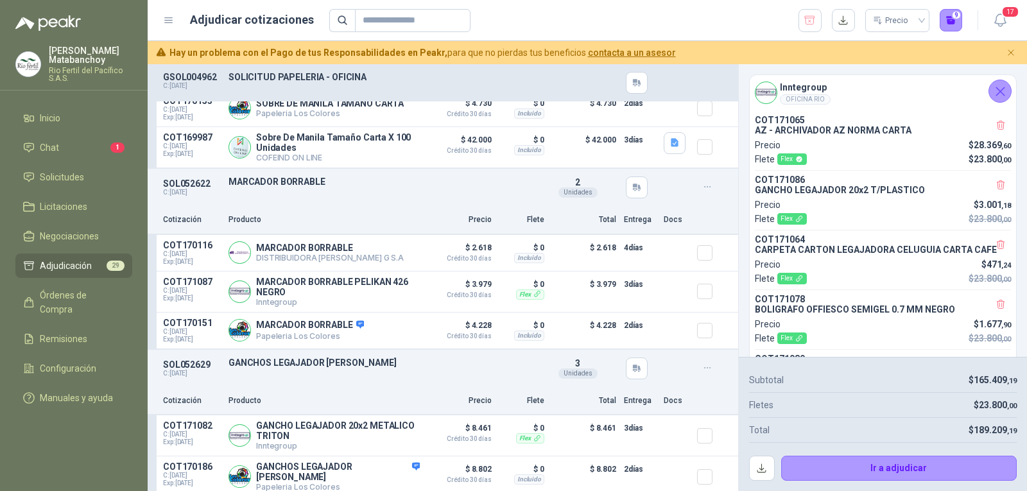
scroll to position [1917, 0]
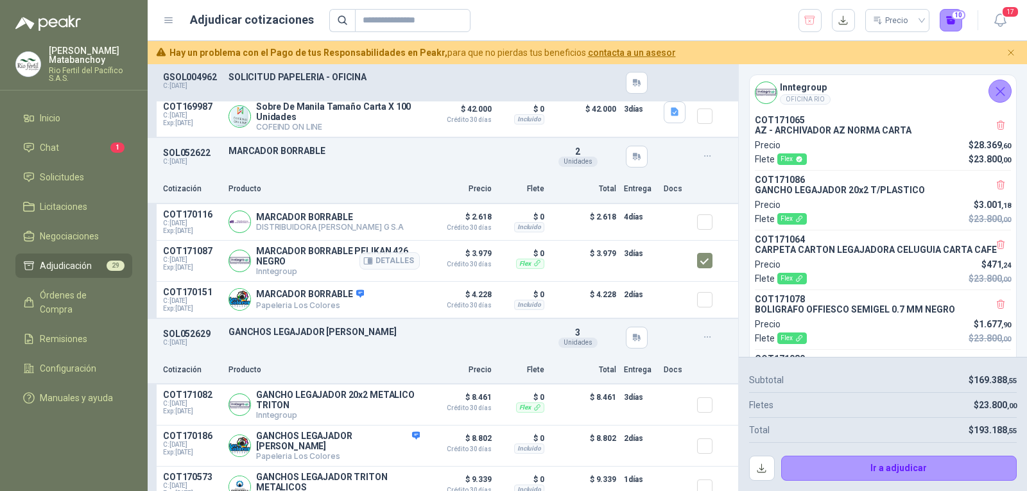
click at [289, 257] on p "MARCADOR BORRABLE PELIKAN 426 NEGRO" at bounding box center [338, 256] width 164 height 21
copy p "MARCADOR BORRABLE PELIKAN 426 NEGRO"
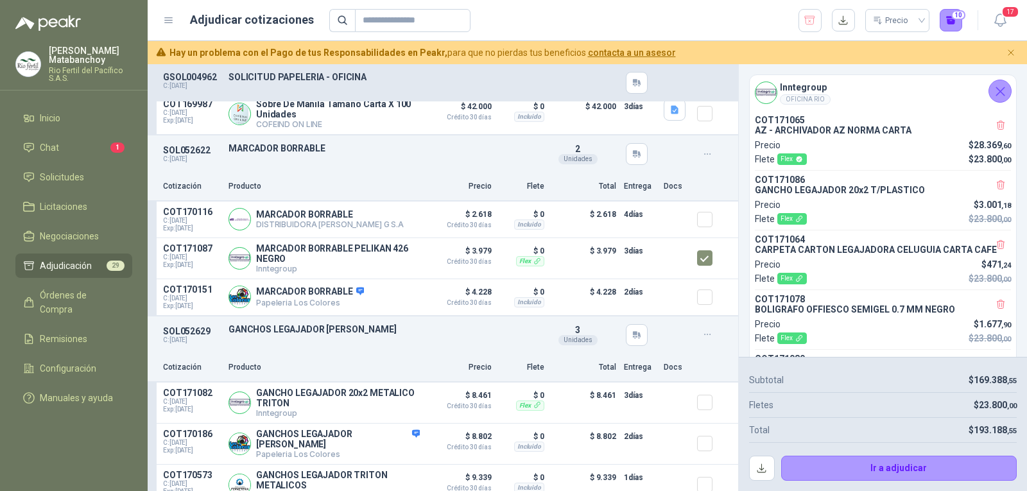
click at [381, 183] on div "Cotización Producto Precio Flete Total Entrega Docs" at bounding box center [443, 187] width 591 height 29
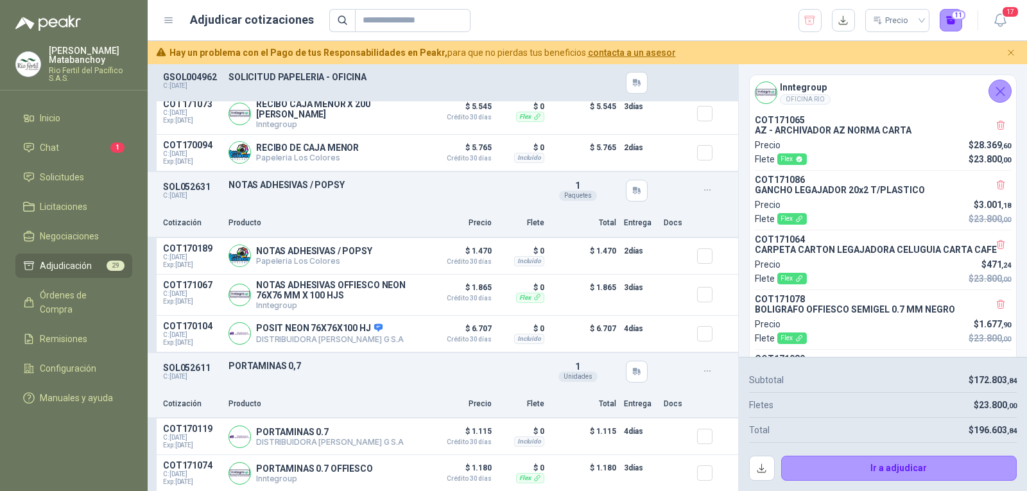
scroll to position [2495, 0]
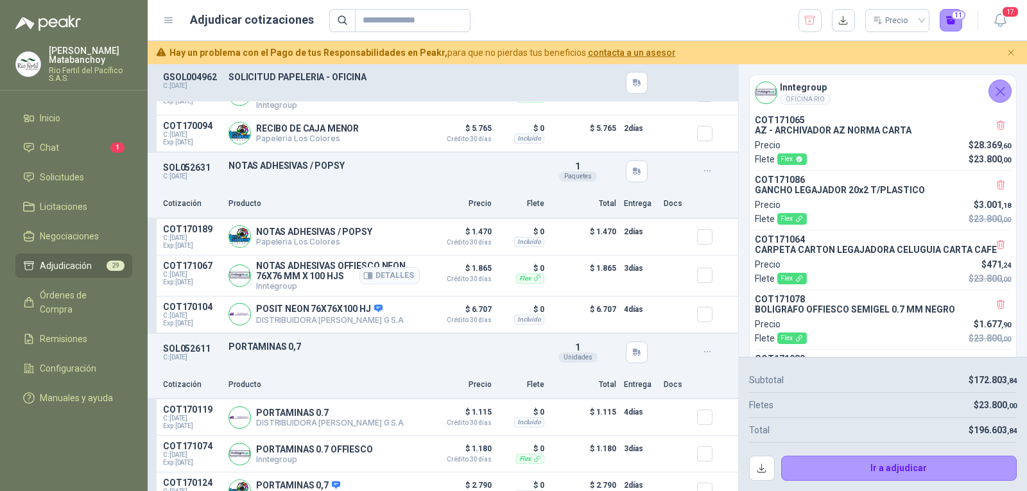
click at [311, 281] on p "NOTAS ADHESIVAS OFFIESCO NEON 76X76 MM X 100 HJS" at bounding box center [338, 271] width 164 height 21
copy p "NOTAS ADHESIVAS OFFIESCO NEON 76X76 MM X 100 HJS"
click at [390, 209] on p "Producto" at bounding box center [324, 204] width 191 height 12
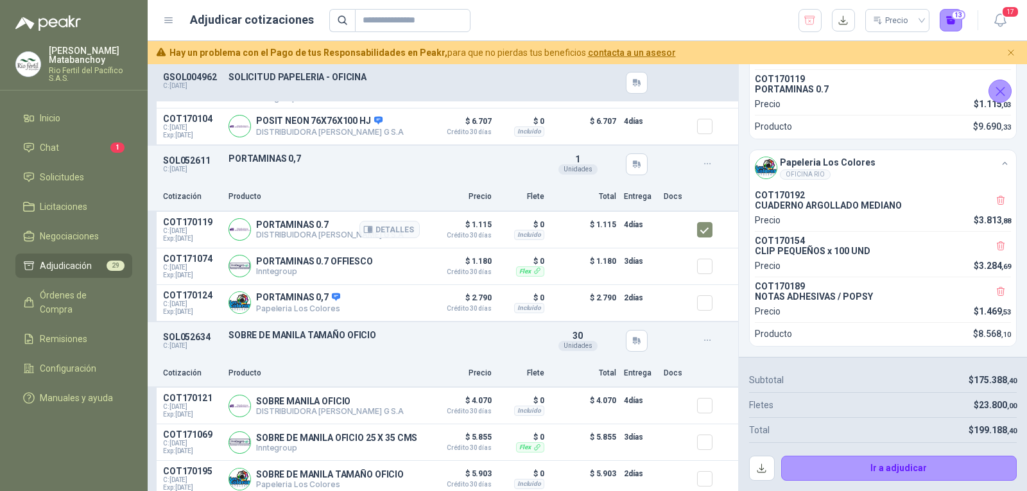
scroll to position [605, 0]
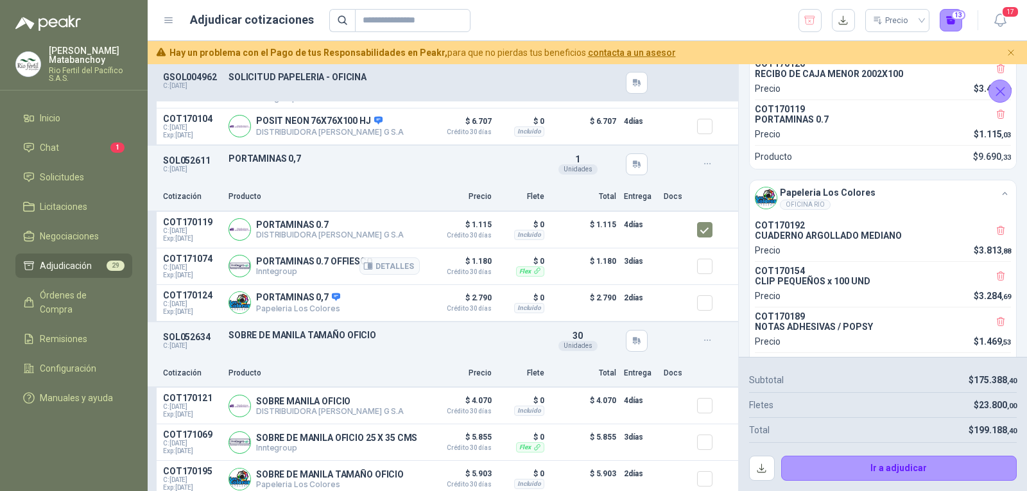
click at [698, 279] on div at bounding box center [710, 267] width 26 height 26
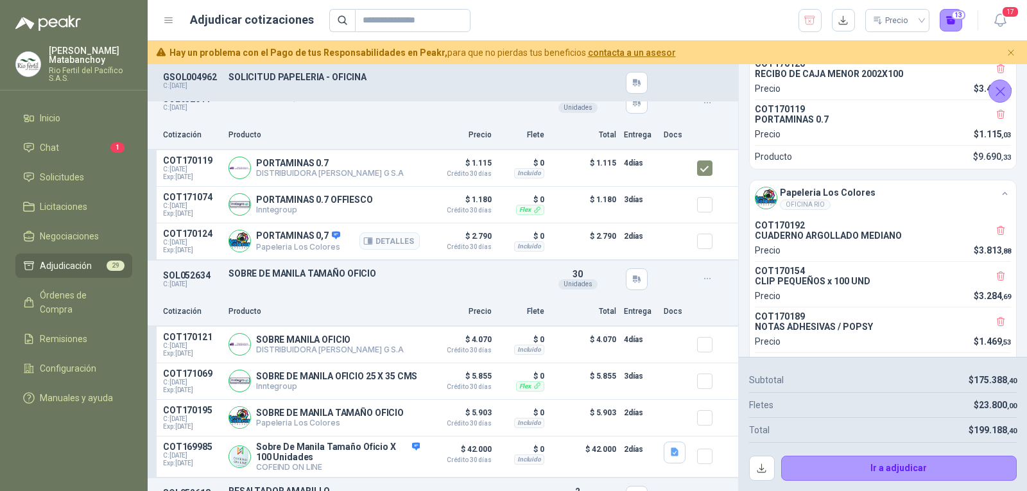
scroll to position [2816, 0]
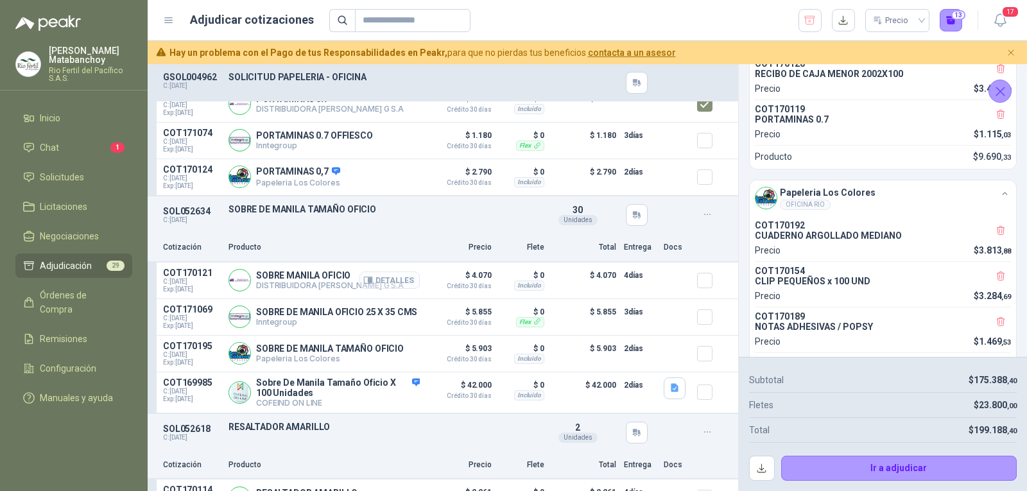
click at [385, 288] on button "Detalles" at bounding box center [389, 280] width 60 height 17
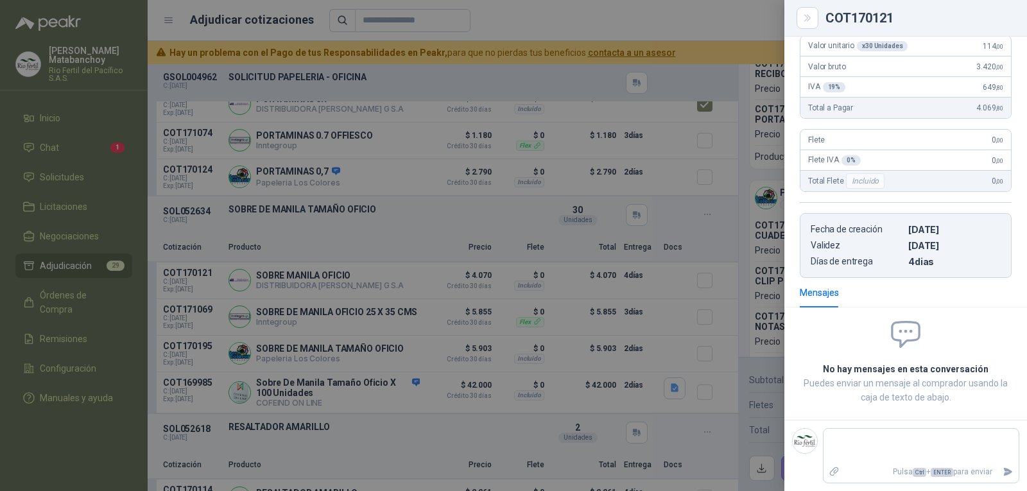
click at [505, 273] on div at bounding box center [513, 245] width 1027 height 491
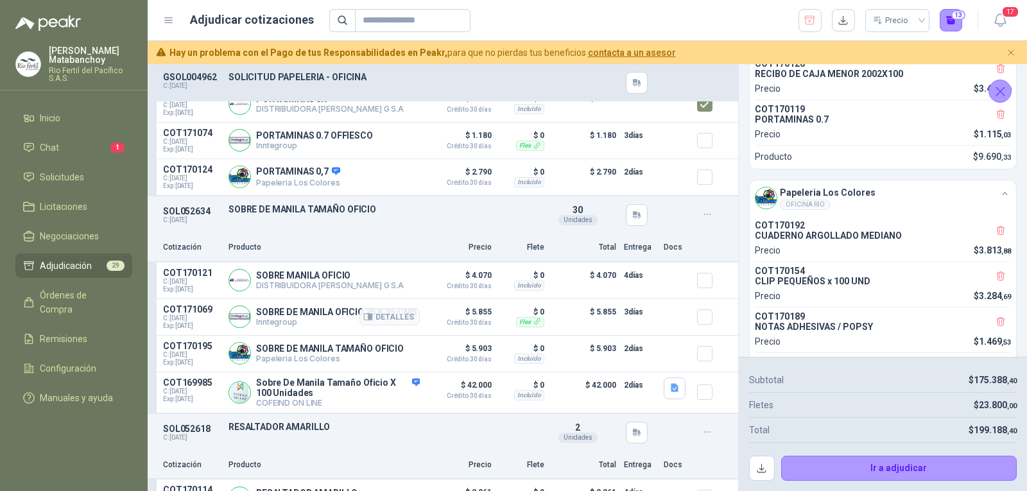
scroll to position [666, 0]
click at [298, 315] on p "SOBRE DE MANILA OFICIO 25 X 35 CMS" at bounding box center [336, 312] width 161 height 10
copy p "SOBRE DE MANILA OFICIO 25 X 35 CMS"
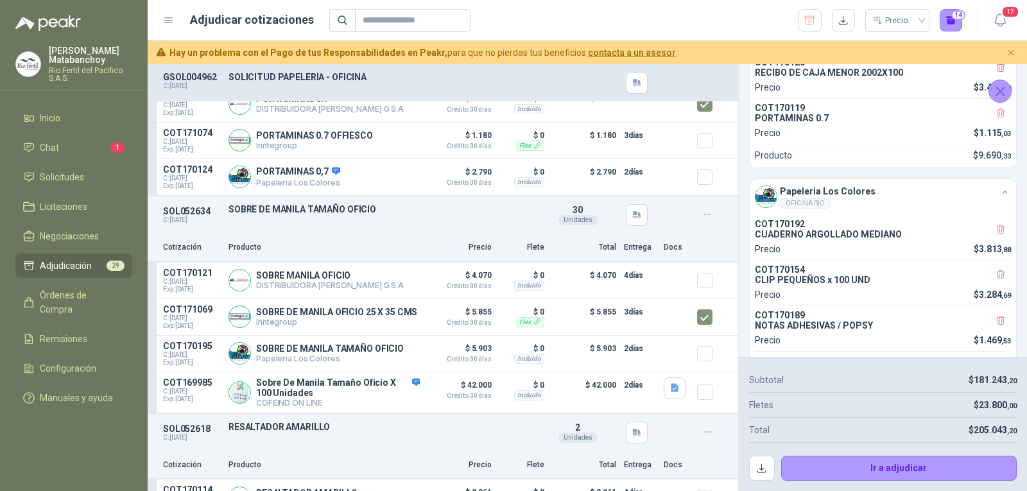
click at [377, 241] on div "Cotización Producto Precio Flete Total Entrega Docs" at bounding box center [443, 248] width 591 height 29
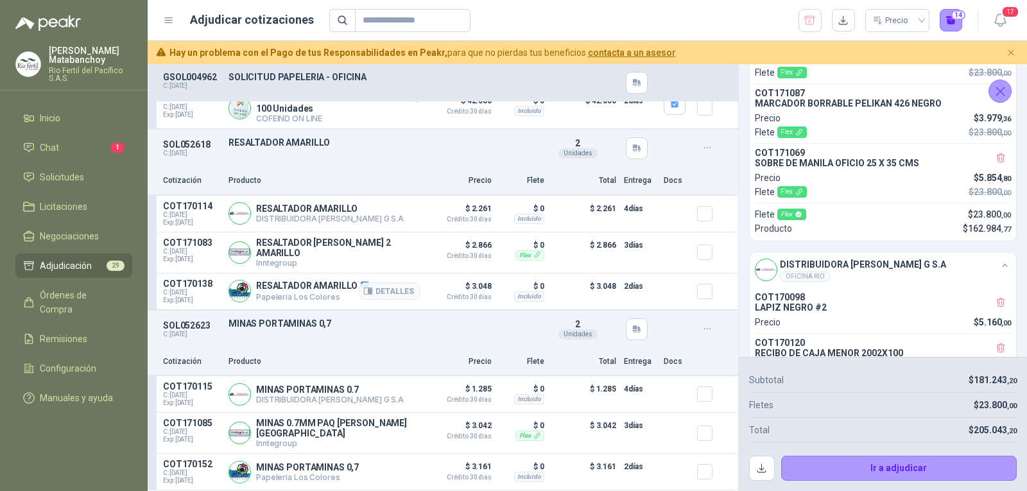
scroll to position [3137, 0]
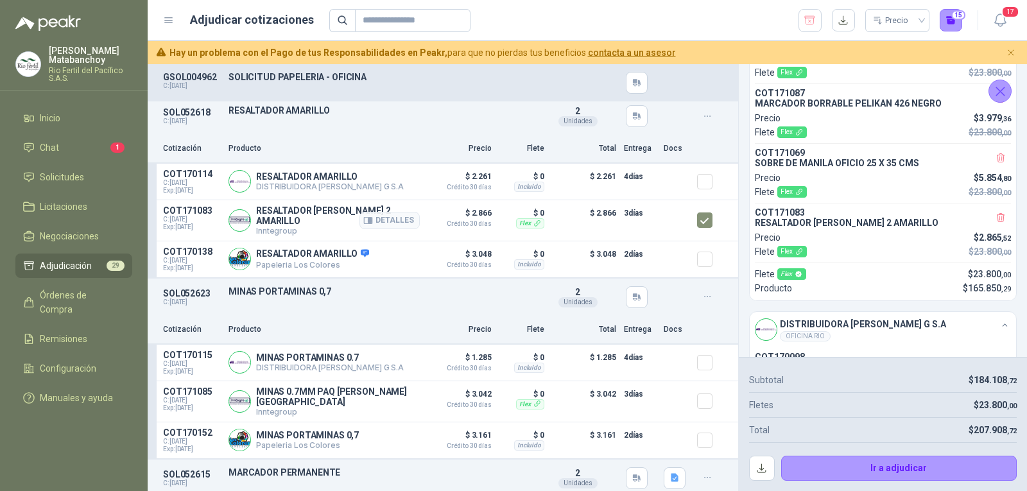
click at [275, 226] on p "RESALTADOR [PERSON_NAME] 2 AMARILLO" at bounding box center [338, 215] width 164 height 21
copy p "RESALTADOR [PERSON_NAME] 2 AMARILLO"
click at [368, 144] on div "Cotización Producto Precio Flete Total Entrega Docs" at bounding box center [443, 149] width 591 height 29
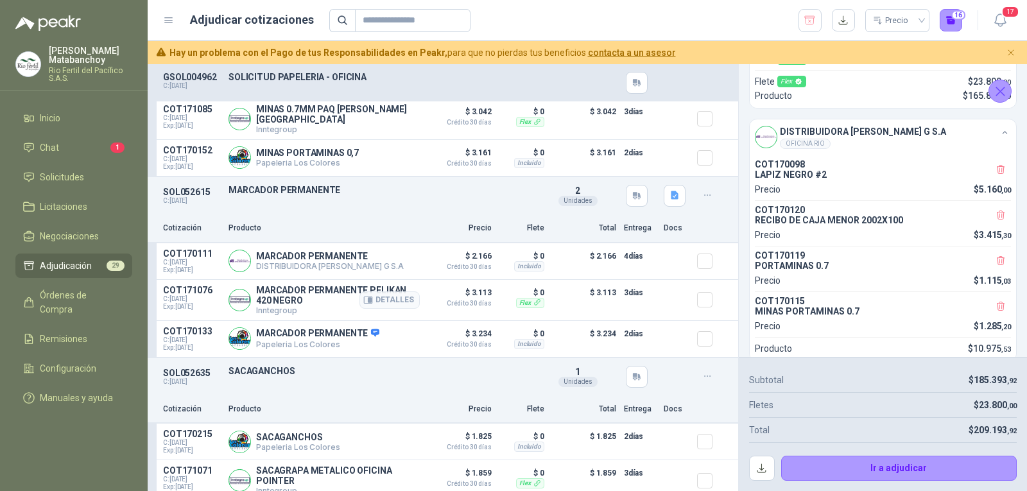
scroll to position [3458, 0]
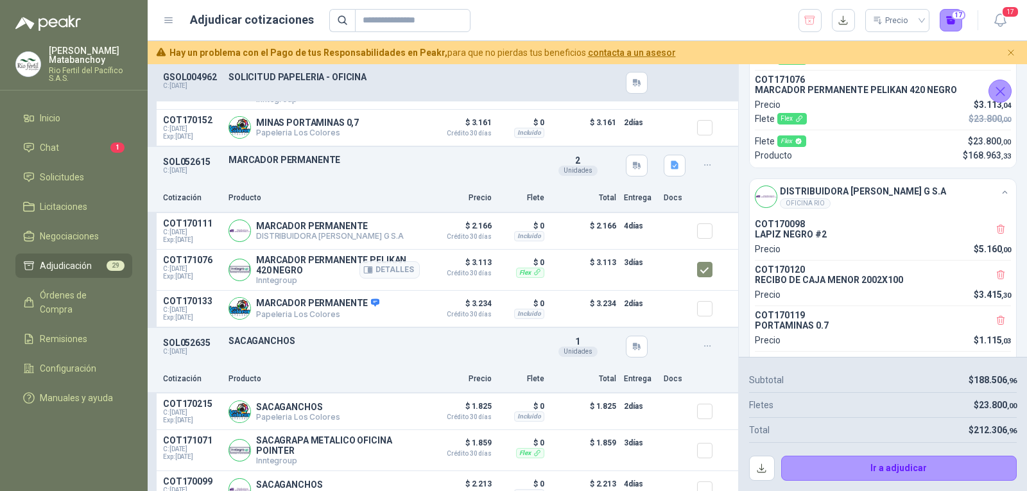
click at [273, 264] on p "MARCADOR PERMANENTE PELIKAN 420 NEGRO" at bounding box center [338, 265] width 164 height 21
click at [381, 211] on div "Cotización Producto Precio Flete Total Entrega Docs" at bounding box center [443, 198] width 591 height 29
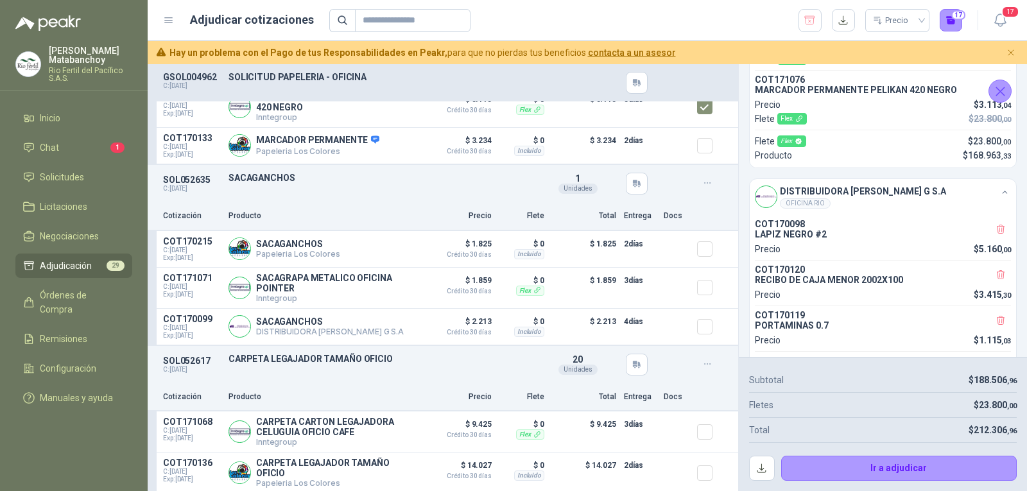
scroll to position [3650, 0]
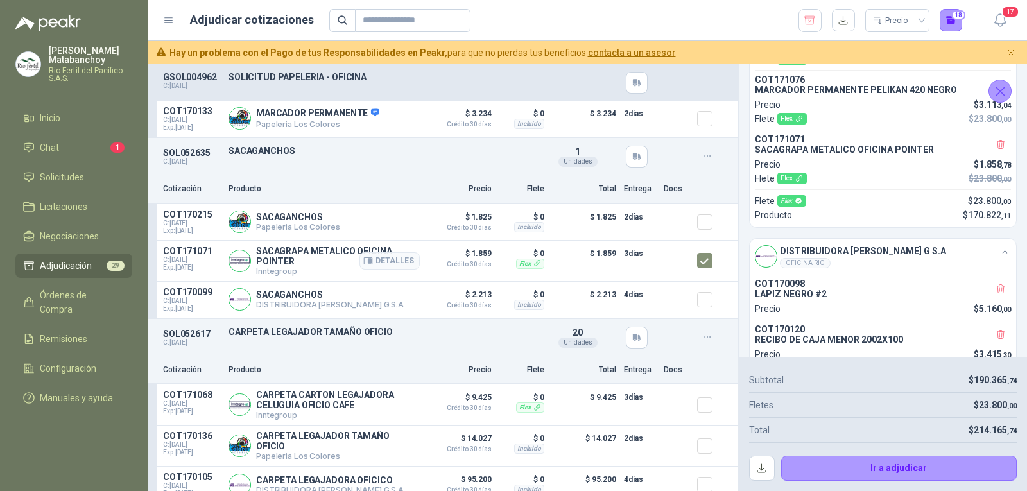
click at [261, 258] on p "SACAGRAPA METALICO OFICINA POINTER" at bounding box center [338, 256] width 164 height 21
click at [415, 152] on p "SACAGANCHOS" at bounding box center [383, 151] width 309 height 10
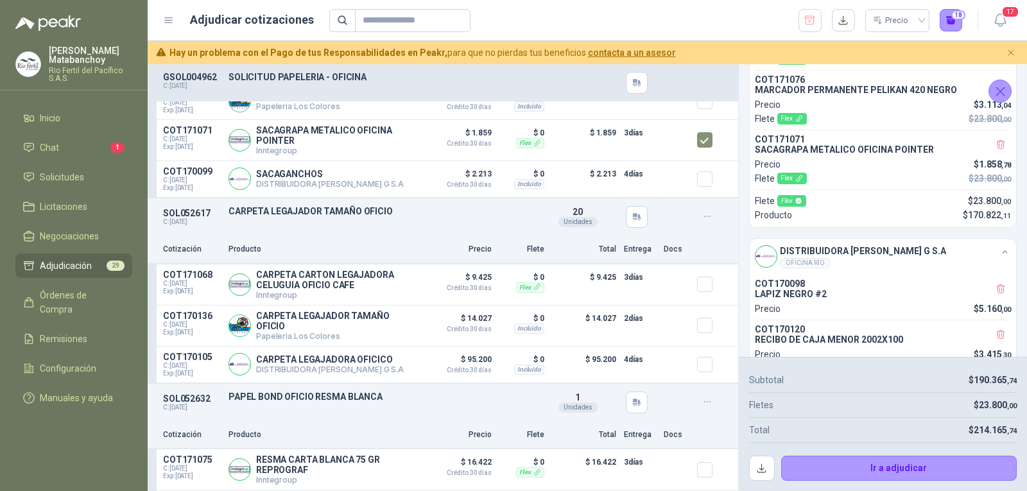
scroll to position [3779, 0]
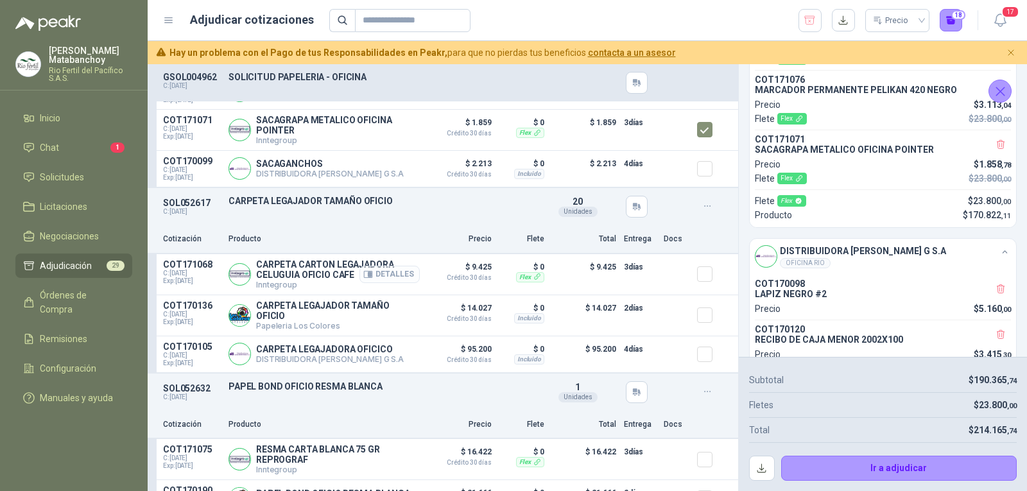
click at [377, 283] on button "Detalles" at bounding box center [389, 274] width 60 height 17
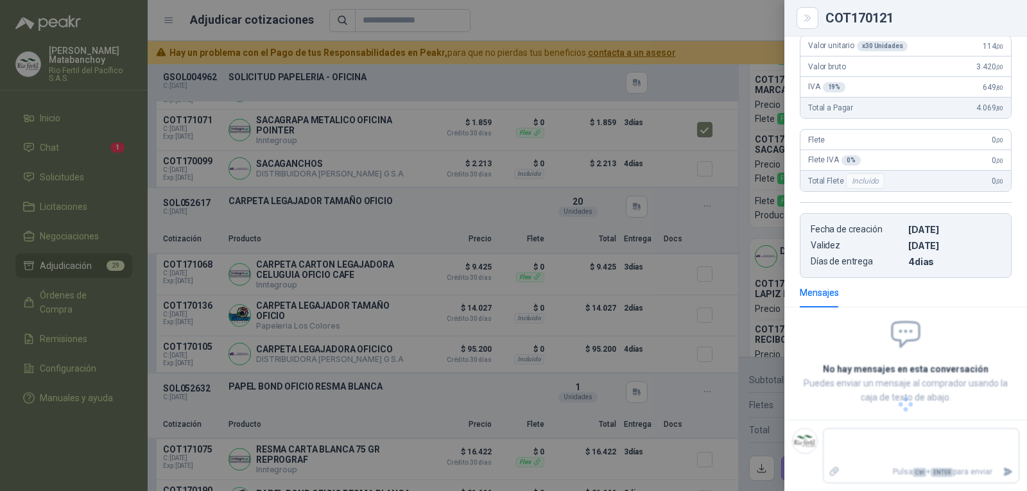
scroll to position [165, 0]
click at [446, 331] on div at bounding box center [513, 245] width 1027 height 491
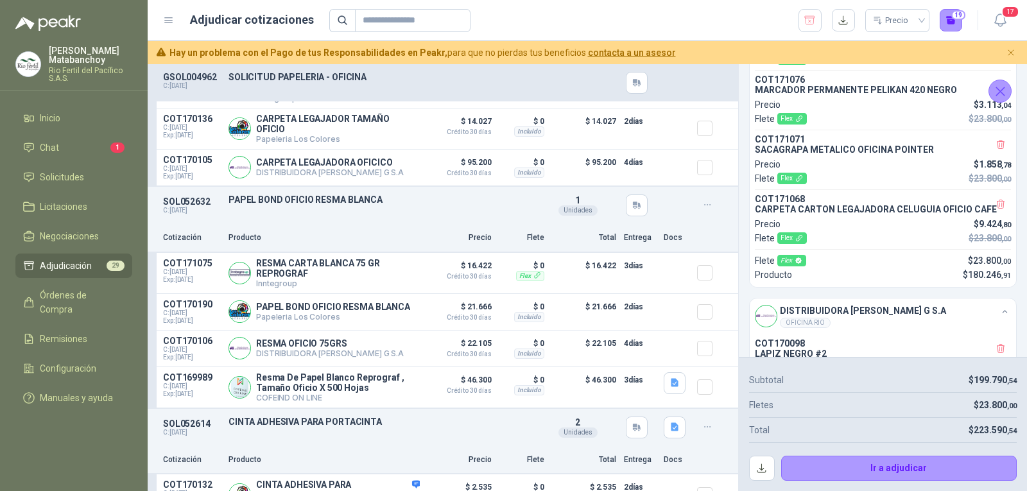
scroll to position [3971, 0]
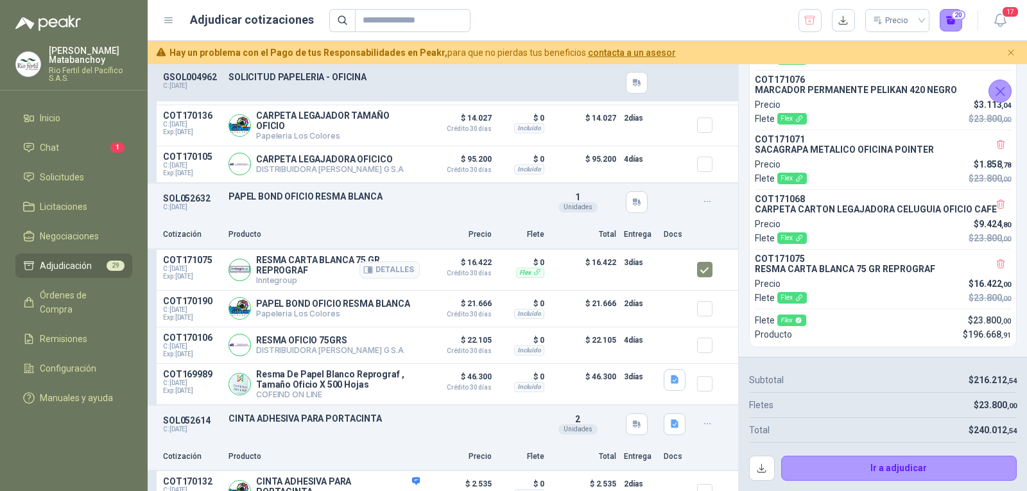
click at [306, 275] on p "RESMA CARTA BLANCA 75 GR REPROGRAF" at bounding box center [338, 265] width 164 height 21
click at [281, 264] on p "RESMA CARTA BLANCA 75 GR REPROGRAF" at bounding box center [338, 265] width 164 height 21
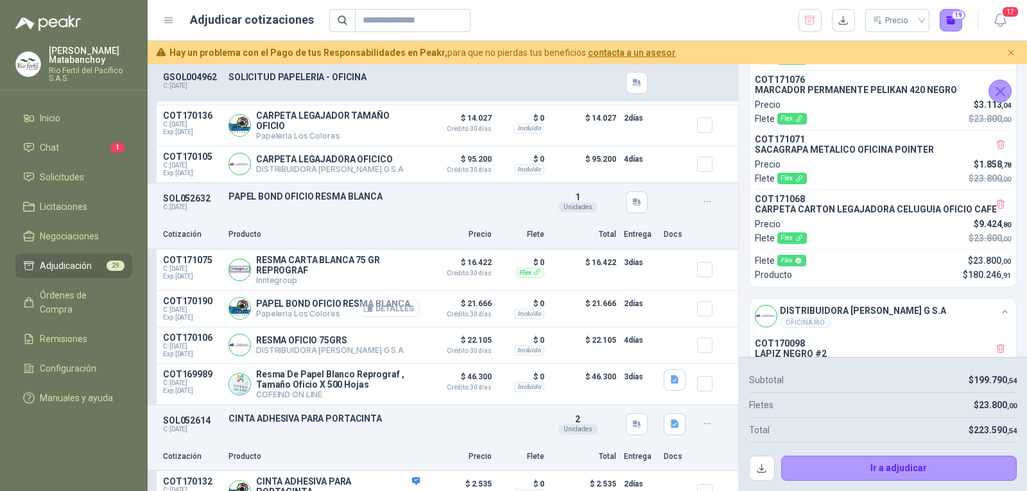
click at [359, 314] on button "Detalles" at bounding box center [389, 308] width 60 height 17
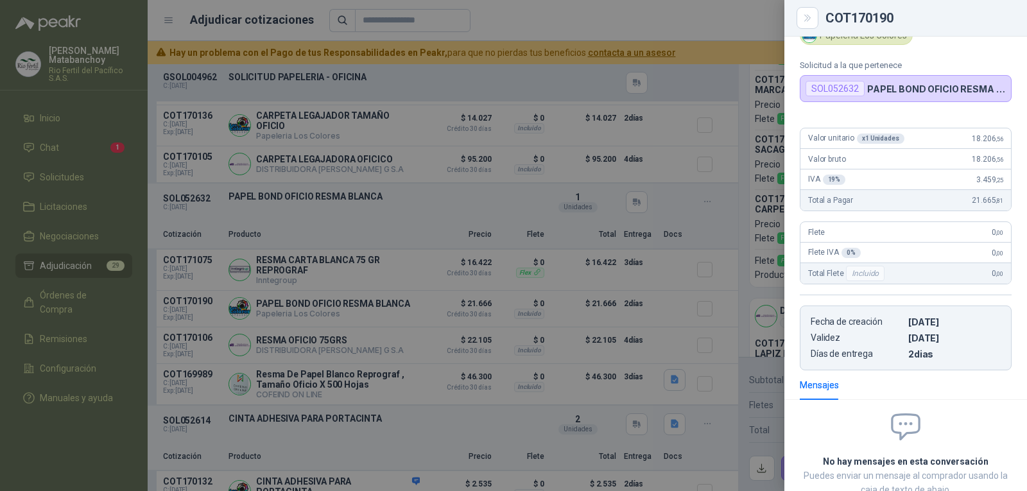
scroll to position [0, 0]
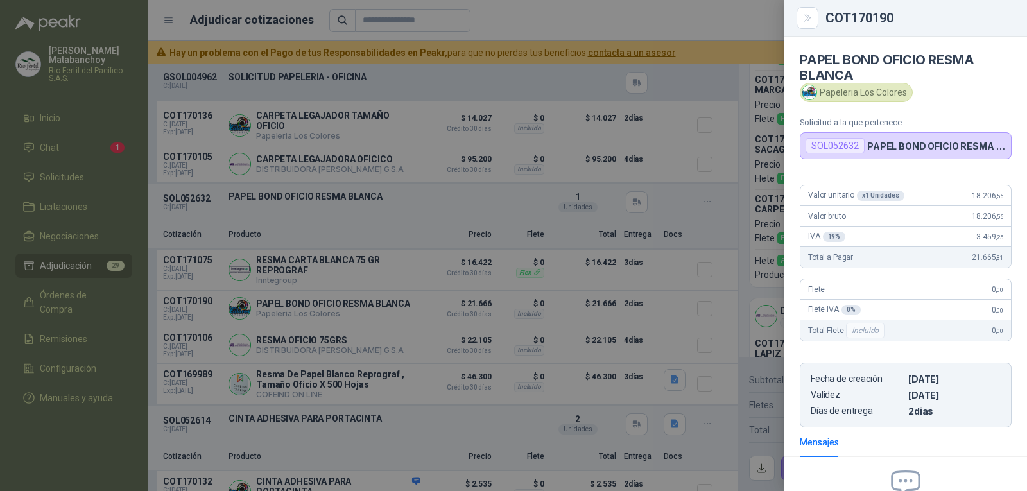
click at [484, 262] on div at bounding box center [513, 245] width 1027 height 491
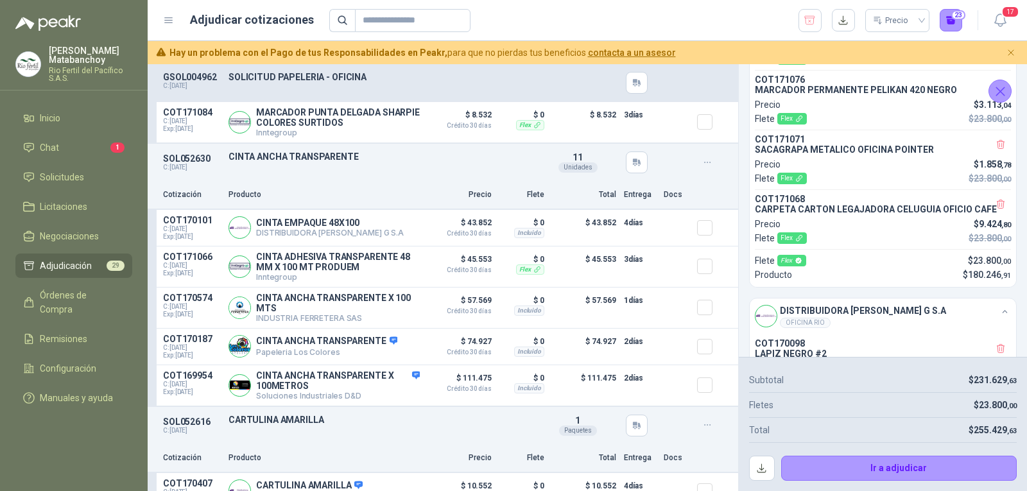
scroll to position [4806, 0]
click at [317, 261] on p "CINTA ADHESIVA TRANSPARENTE 48 MM X 100 MT PRODUEM" at bounding box center [338, 261] width 164 height 21
click at [431, 180] on div "SOL052630 C: [DATE] CINTA ANCHA TRANSPARENTE Detalles 11 Unidades" at bounding box center [443, 161] width 591 height 37
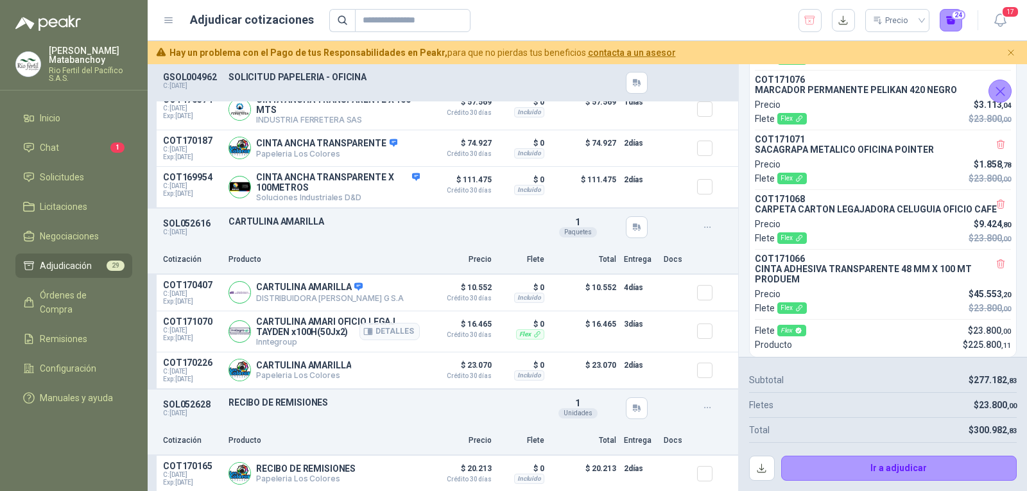
scroll to position [5061, 0]
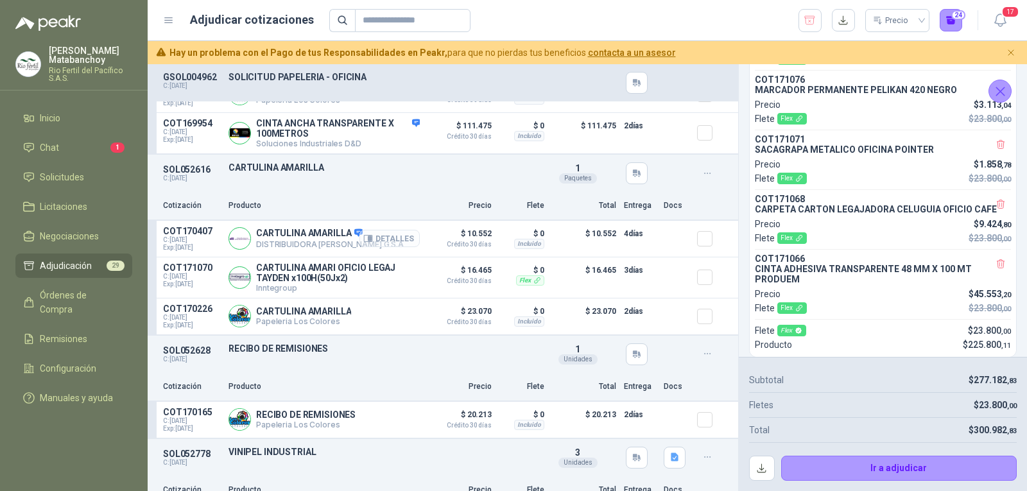
click at [376, 246] on button "Detalles" at bounding box center [389, 238] width 60 height 17
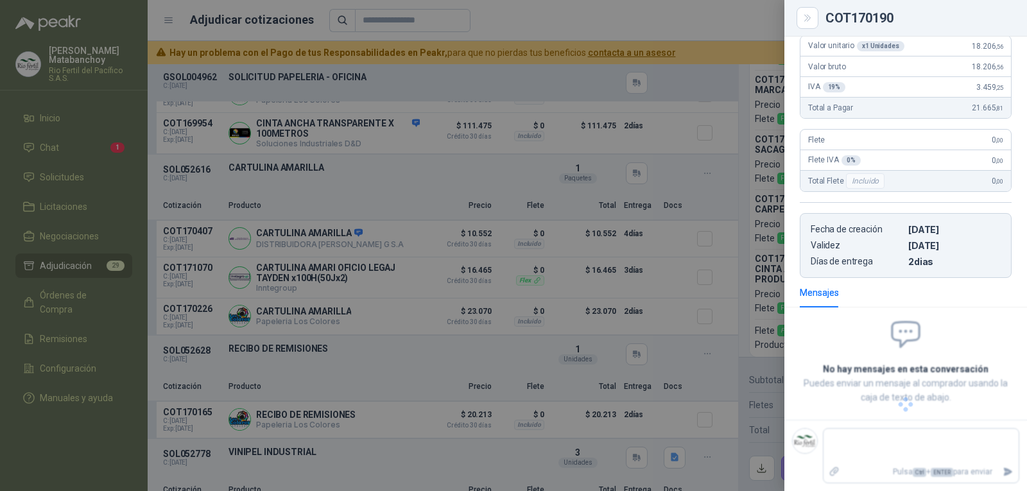
scroll to position [174, 0]
click at [430, 309] on div at bounding box center [513, 245] width 1027 height 491
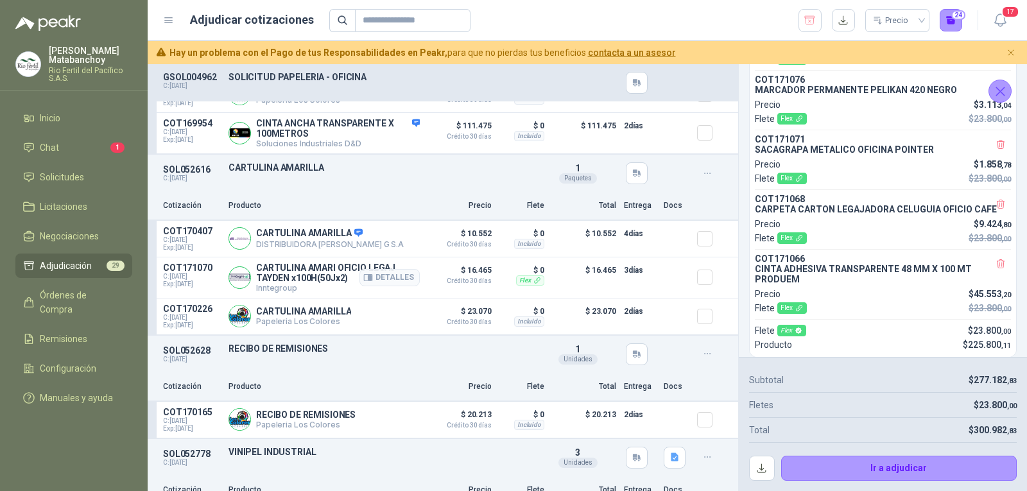
click at [329, 276] on p "CARTULINA AMARI OFICIO LEGAJ TAYDEN x100H(50Jx2)" at bounding box center [338, 273] width 164 height 21
click at [328, 276] on p "CARTULINA AMARI OFICIO LEGAJ TAYDEN x100H(50Jx2)" at bounding box center [338, 273] width 164 height 21
click at [327, 276] on p "CARTULINA AMARI OFICIO LEGAJ TAYDEN x100H(50Jx2)" at bounding box center [338, 273] width 164 height 21
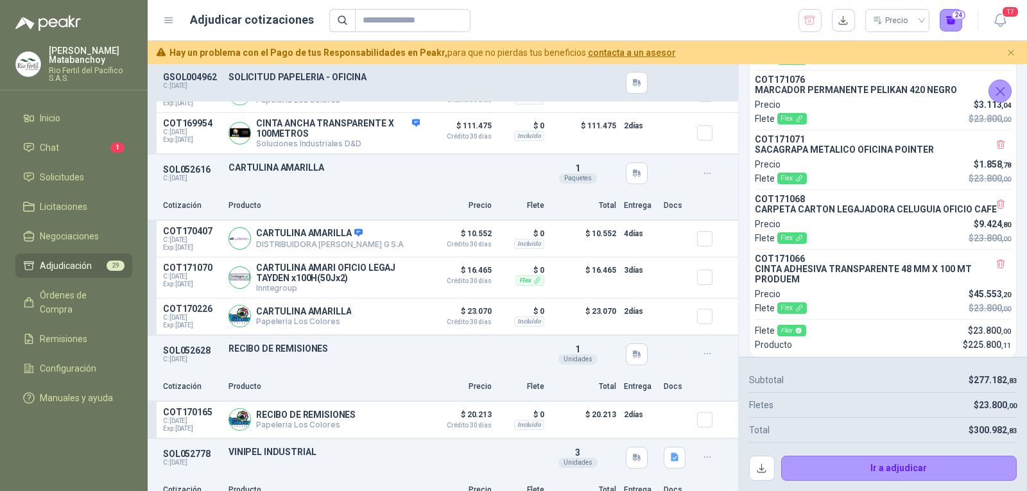
click at [381, 212] on p "Producto" at bounding box center [324, 206] width 191 height 12
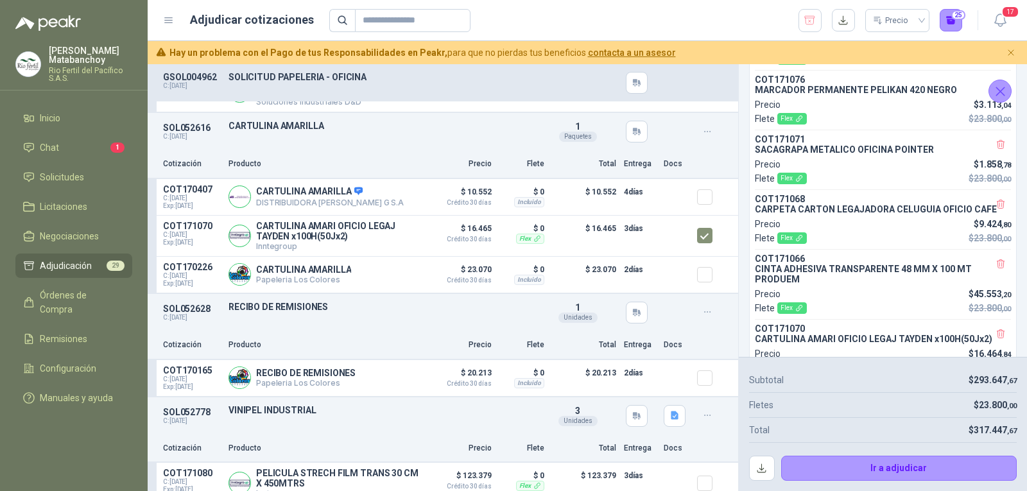
scroll to position [5126, 0]
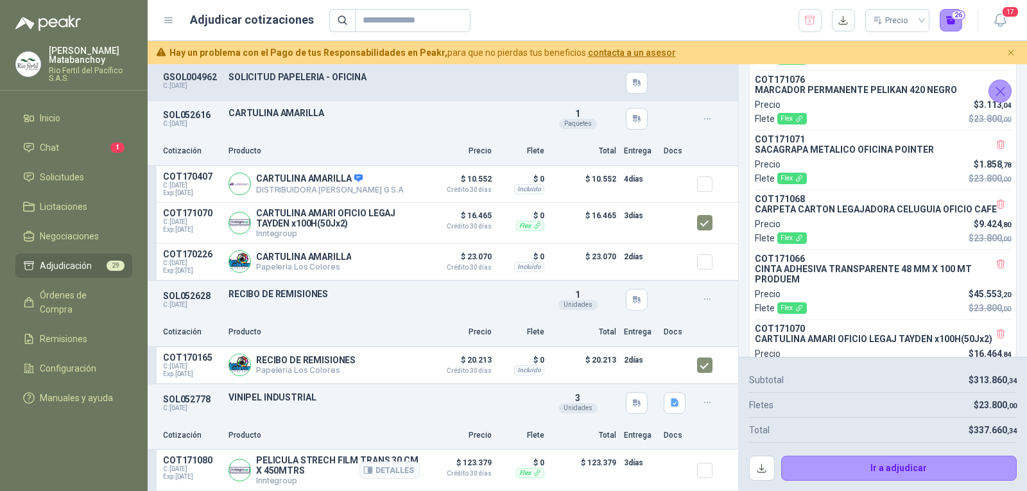
click at [300, 464] on p "PELICULA STRECH FILM TRANS 30 CM X 450MTRS" at bounding box center [338, 465] width 164 height 21
click at [669, 402] on icon "button" at bounding box center [674, 402] width 11 height 11
click at [350, 387] on div "SOL052778 C: [DATE] VINIPEL INDUSTRIAL Detalles 3 Unidades" at bounding box center [443, 402] width 591 height 37
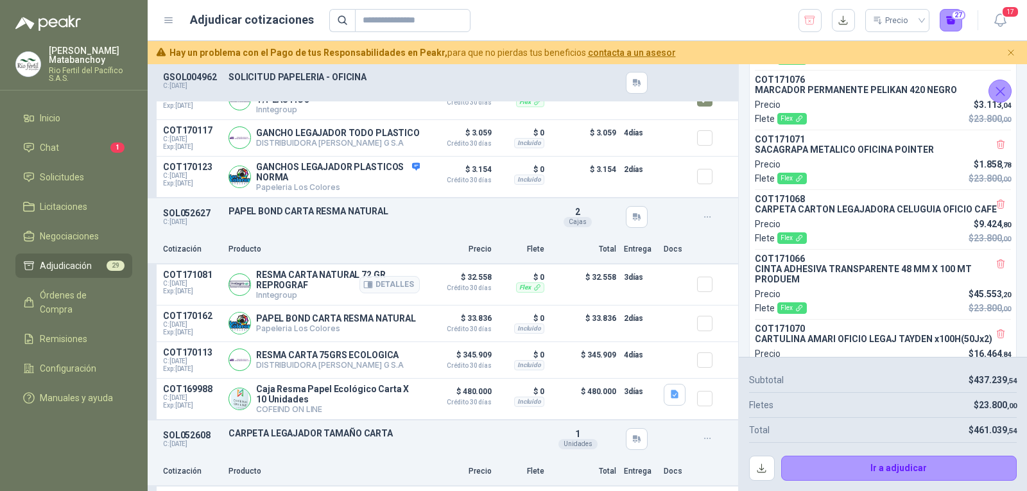
scroll to position [321, 0]
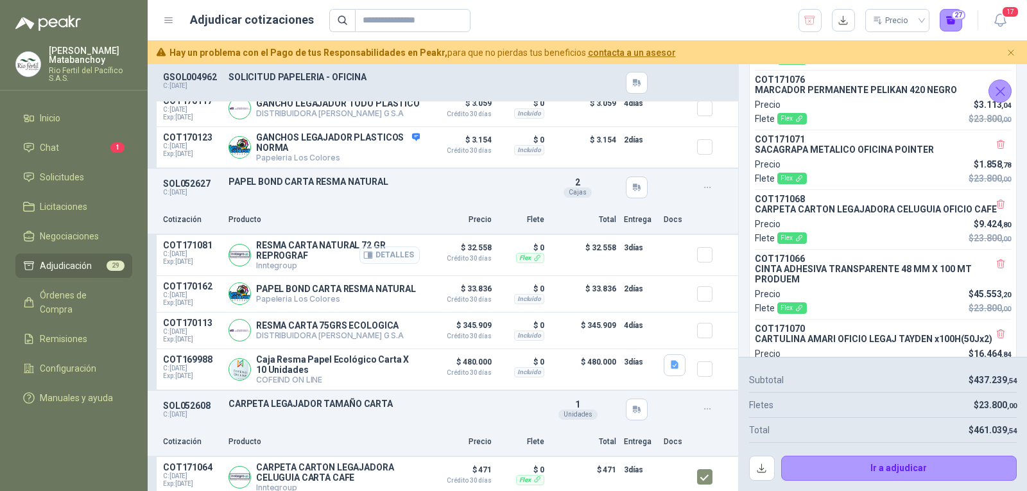
click at [367, 264] on button "Detalles" at bounding box center [389, 254] width 60 height 17
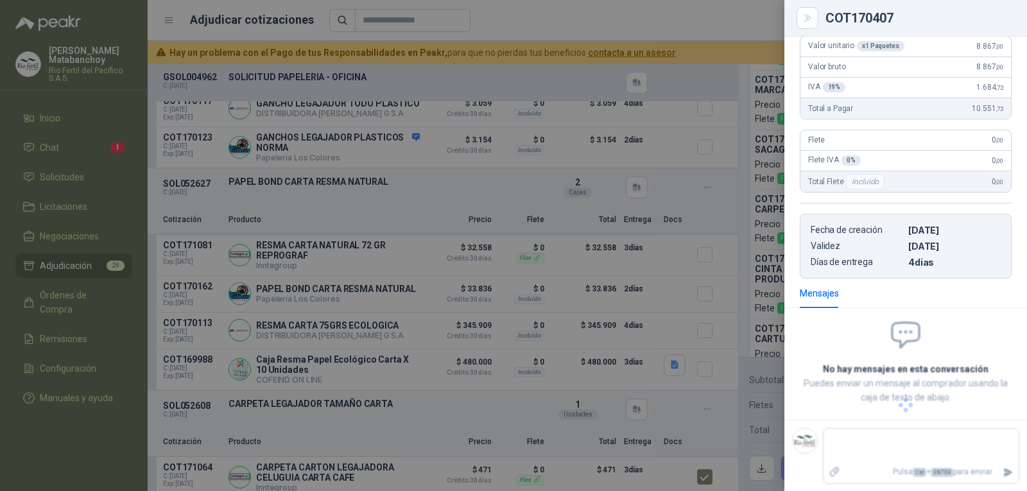
scroll to position [106, 0]
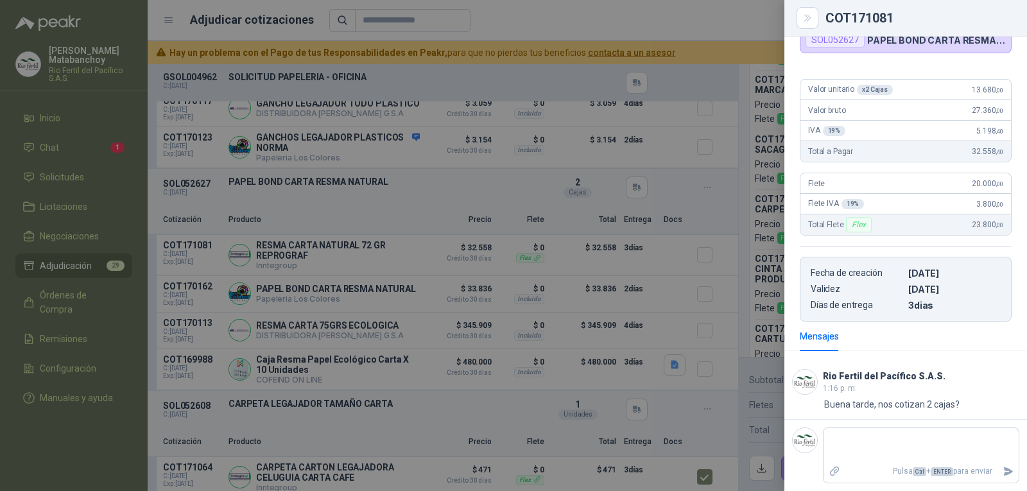
click at [592, 352] on div at bounding box center [513, 245] width 1027 height 491
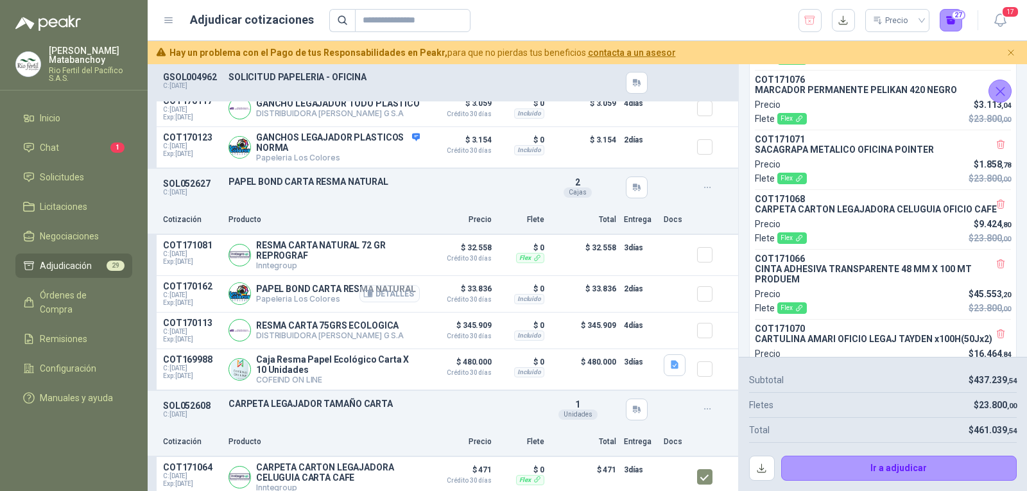
click at [393, 302] on button "Detalles" at bounding box center [389, 293] width 60 height 17
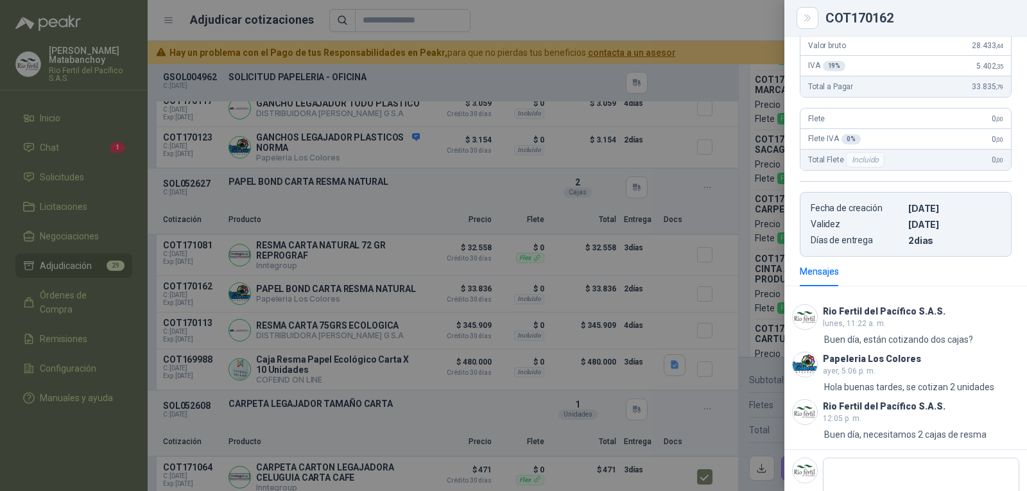
scroll to position [201, 0]
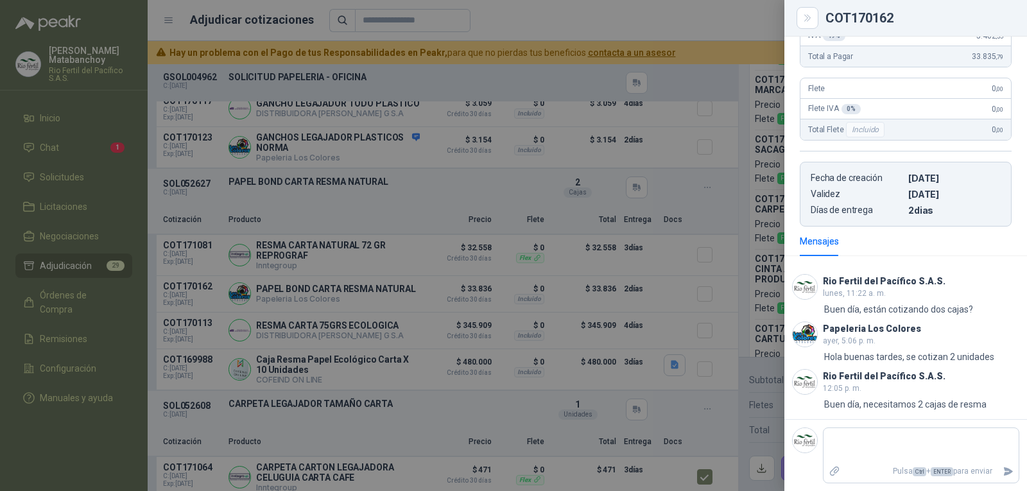
click at [288, 357] on div at bounding box center [513, 245] width 1027 height 491
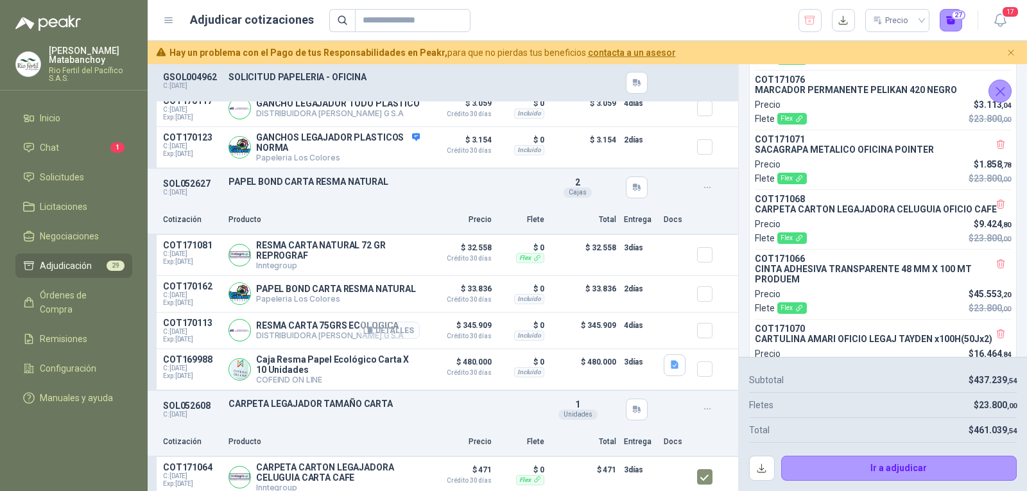
click at [393, 339] on button "Detalles" at bounding box center [389, 330] width 60 height 17
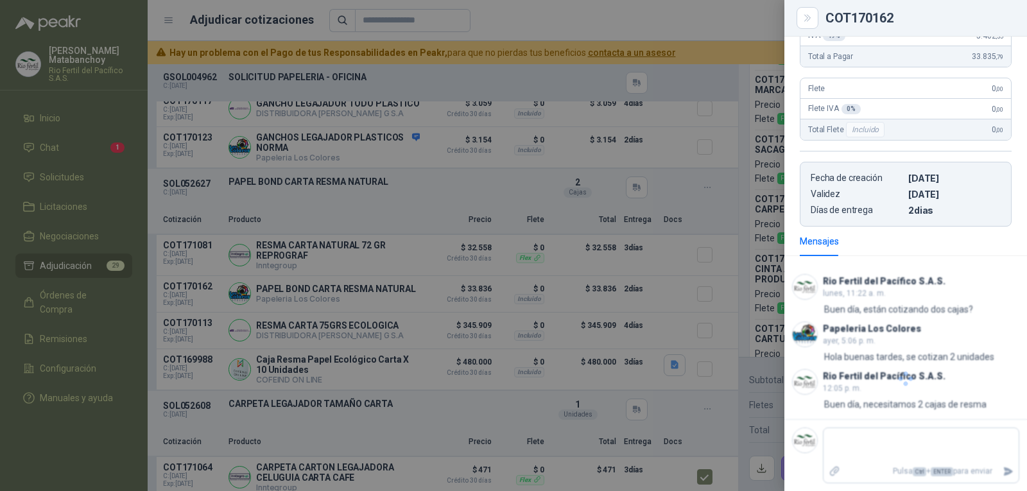
scroll to position [106, 0]
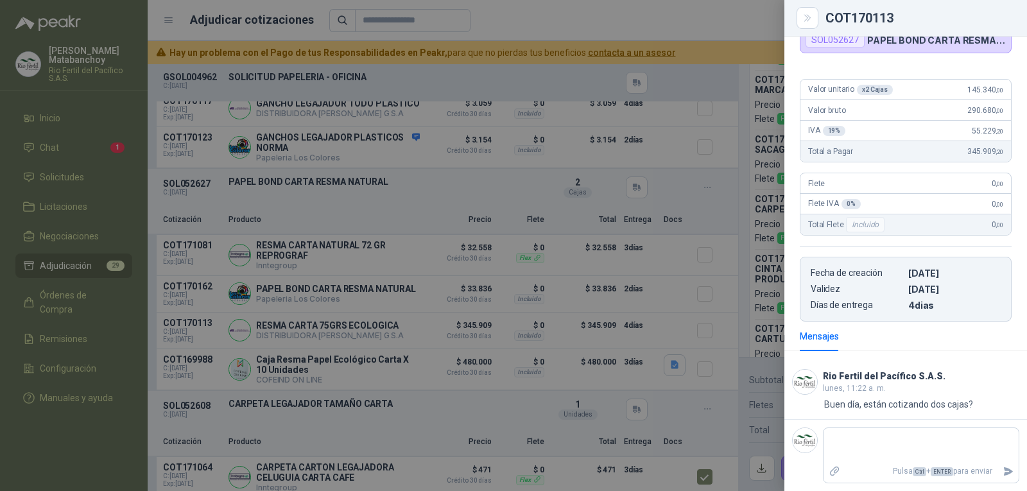
click at [489, 350] on div at bounding box center [513, 245] width 1027 height 491
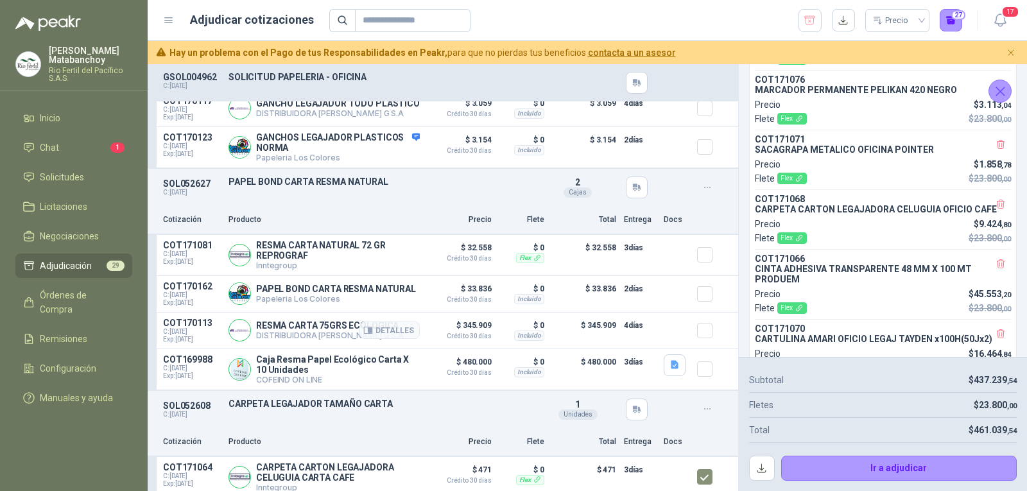
click at [315, 331] on p "RESMA CARTA 75GRS ECOLOGICA" at bounding box center [330, 325] width 148 height 10
click at [456, 206] on div "SOL052627 C: [DATE] PAPEL BOND CARTA RESMA NATURAL Detalles 2 Cajas" at bounding box center [443, 187] width 591 height 37
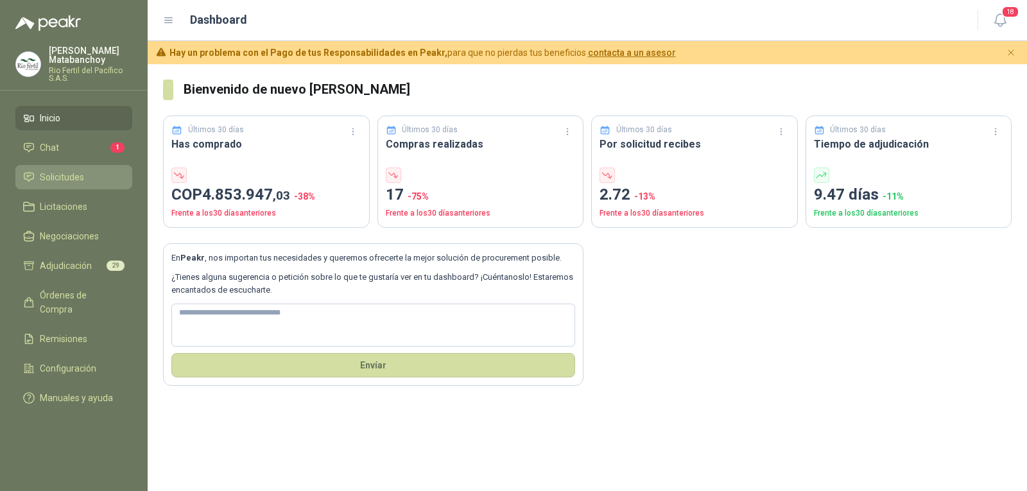
click at [82, 171] on span "Solicitudes" at bounding box center [62, 177] width 44 height 14
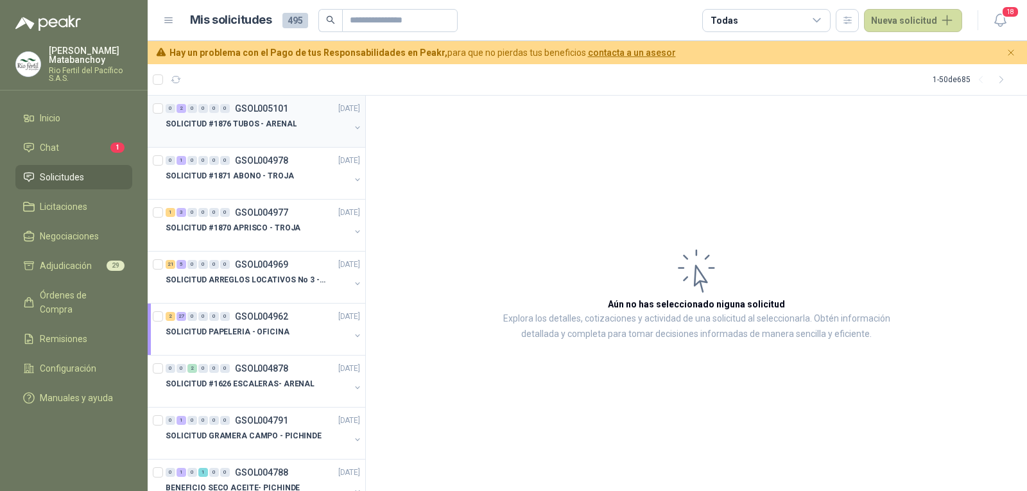
click at [206, 126] on p "SOLICITUD #1876 TUBOS - ARENAL" at bounding box center [231, 124] width 131 height 12
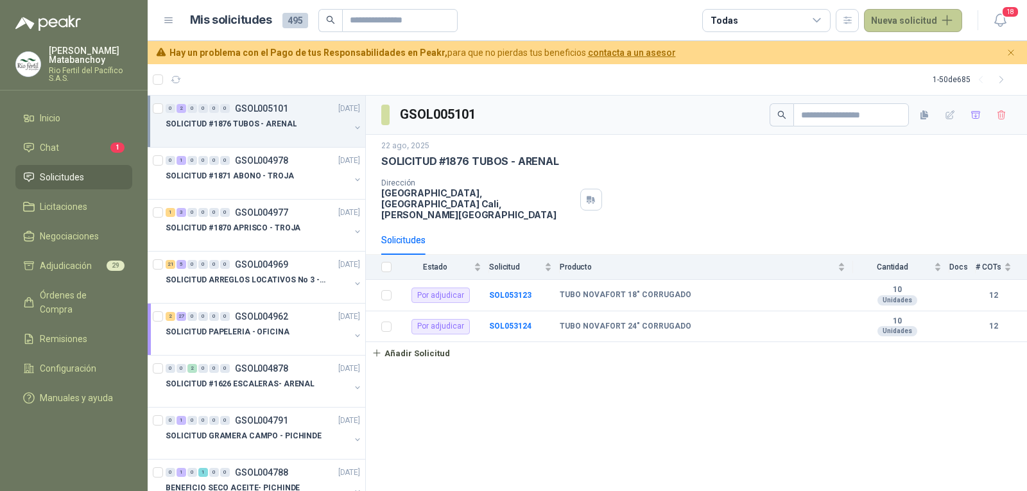
click at [920, 24] on button "Nueva solicitud" at bounding box center [913, 20] width 98 height 23
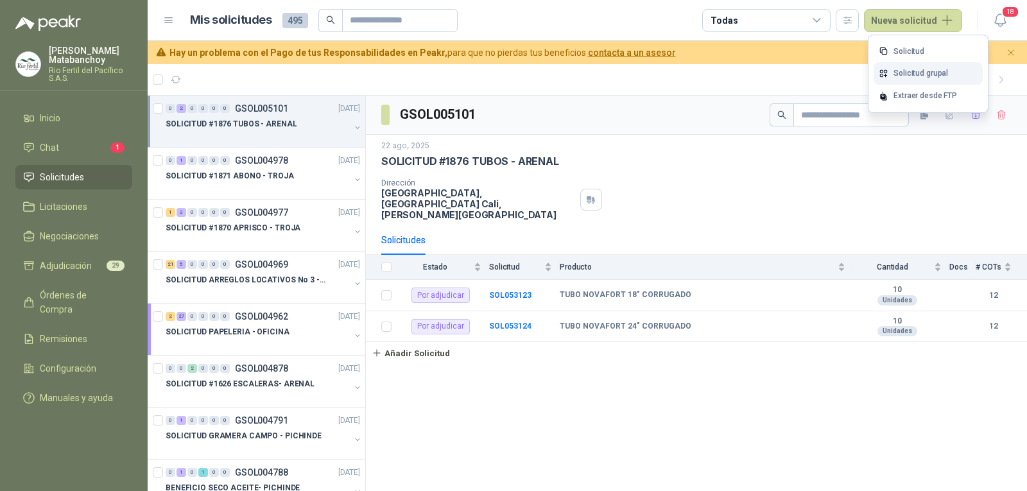
click at [914, 78] on link "Solicitud grupal" at bounding box center [928, 73] width 109 height 22
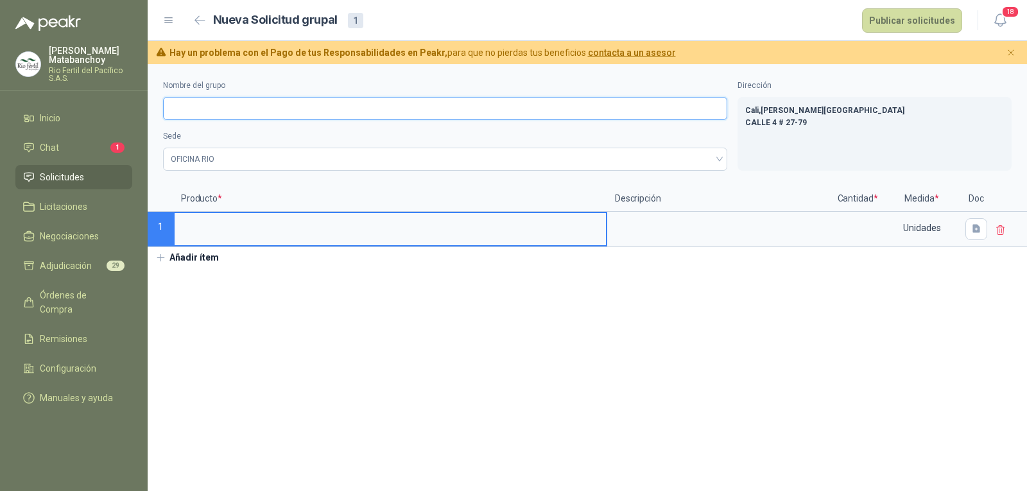
click at [510, 117] on input "Nombre del grupo" at bounding box center [445, 108] width 564 height 23
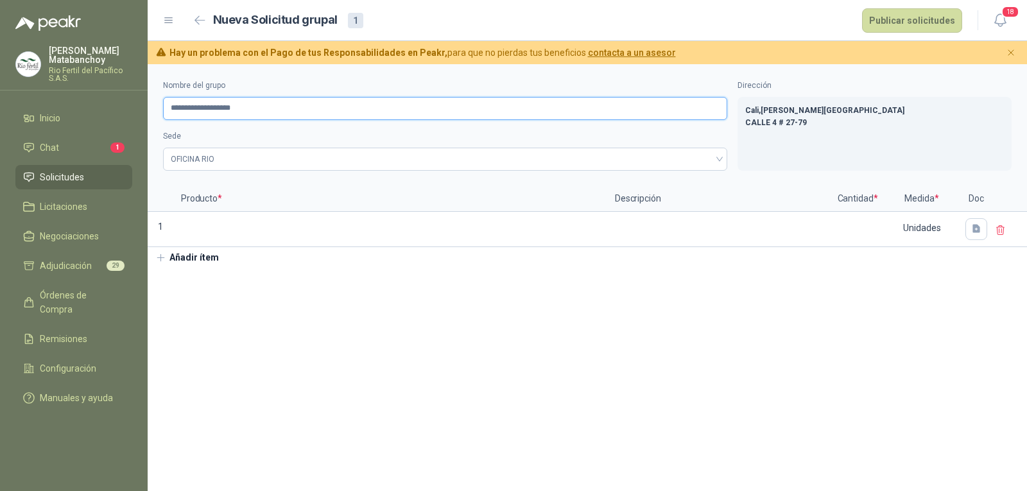
type input "**********"
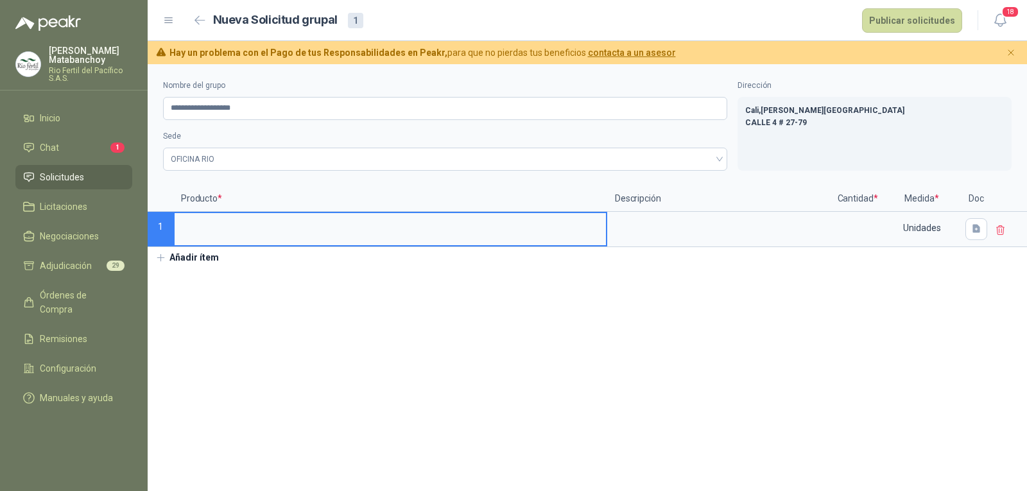
click at [329, 232] on input at bounding box center [390, 225] width 431 height 25
type input "**********"
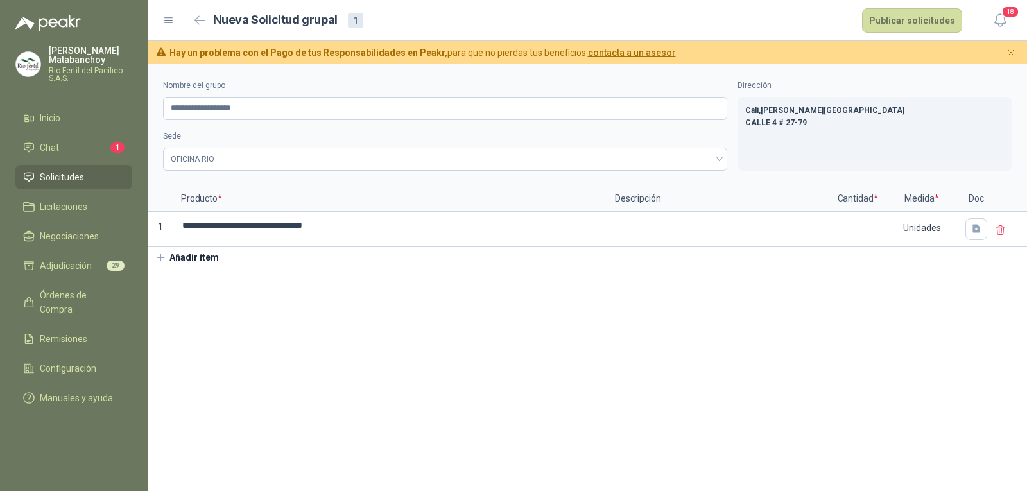
click at [404, 315] on section "**********" at bounding box center [587, 277] width 879 height 427
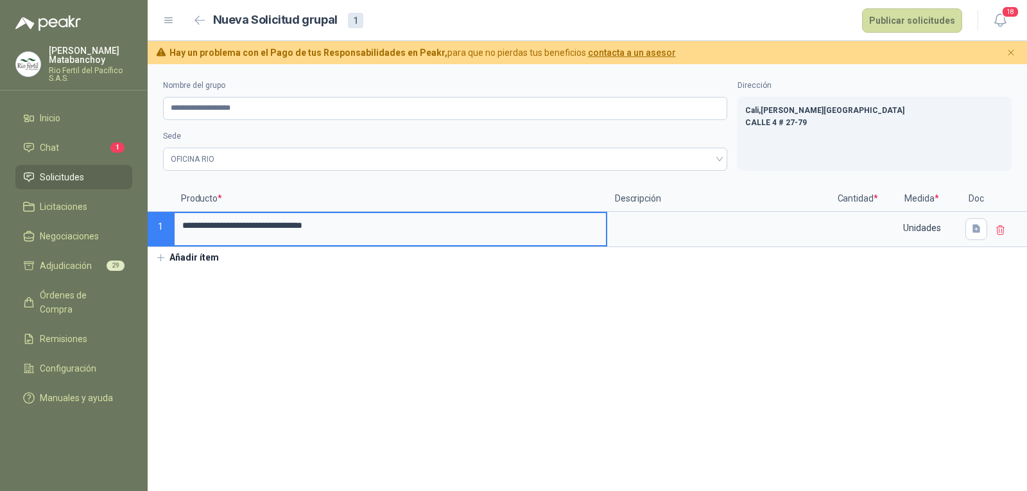
click at [401, 231] on input "**********" at bounding box center [390, 225] width 431 height 25
click at [867, 228] on input at bounding box center [857, 225] width 49 height 25
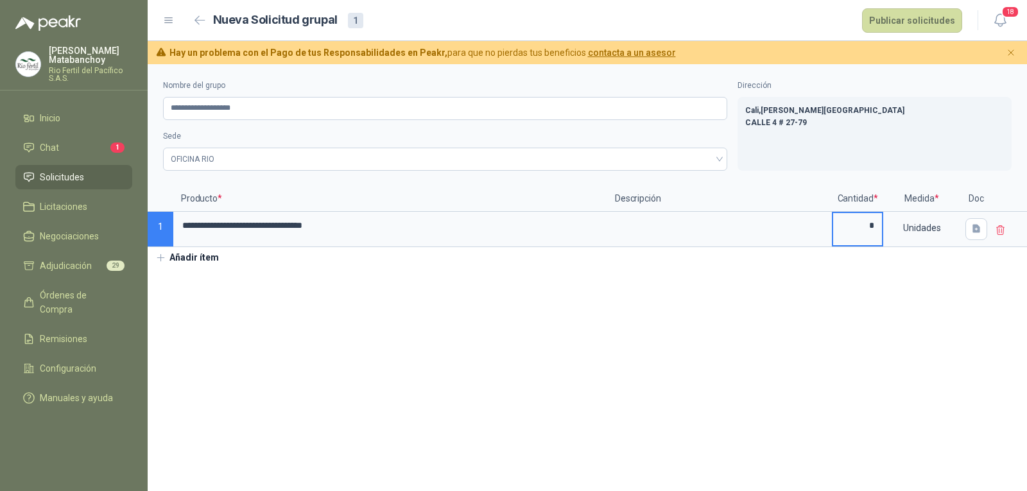
type input "*"
click at [976, 234] on icon "button" at bounding box center [976, 228] width 11 height 11
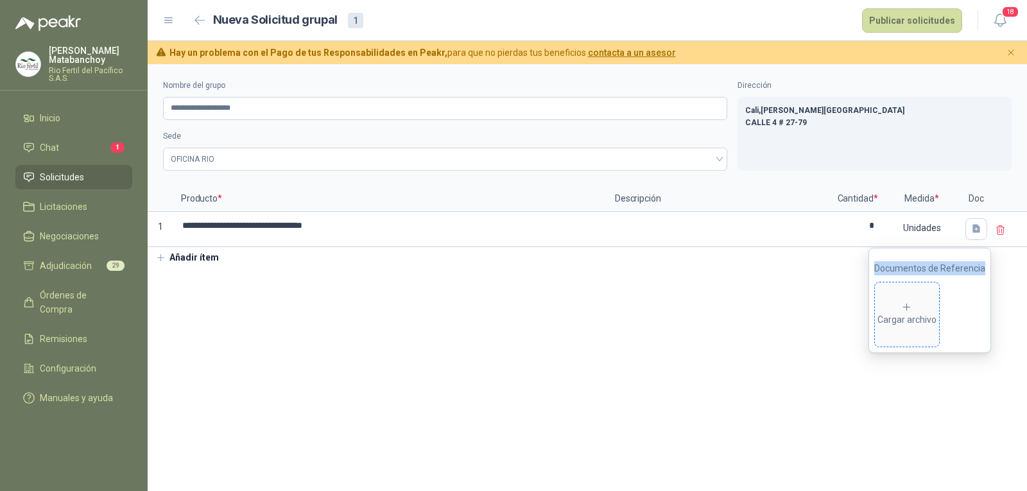
click at [886, 302] on div "Cargar archivo" at bounding box center [906, 315] width 59 height 26
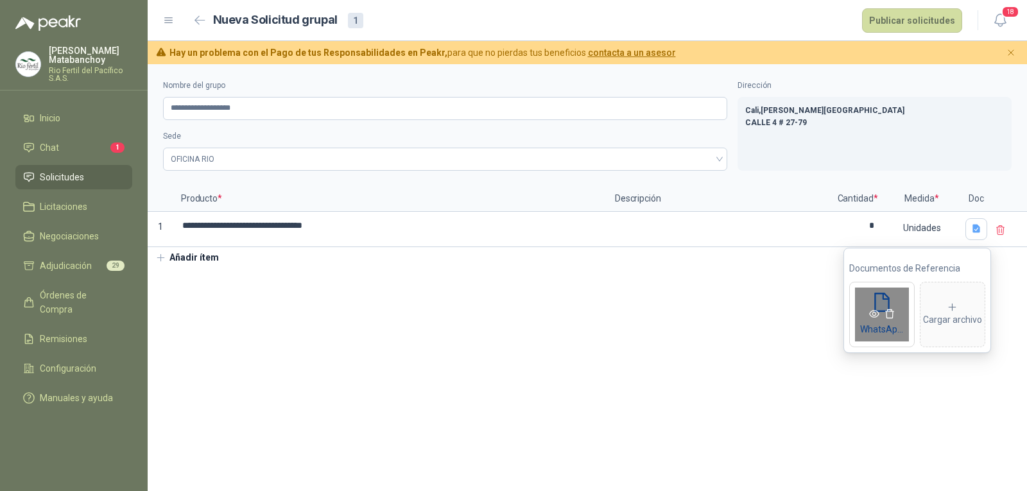
click at [874, 311] on icon "eye" at bounding box center [874, 314] width 10 height 10
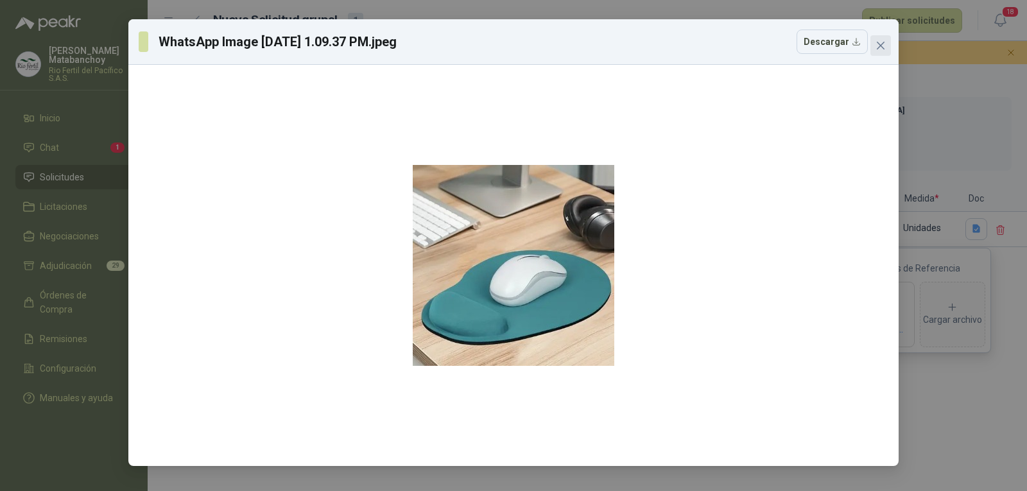
click at [871, 49] on span "Close" at bounding box center [880, 45] width 21 height 10
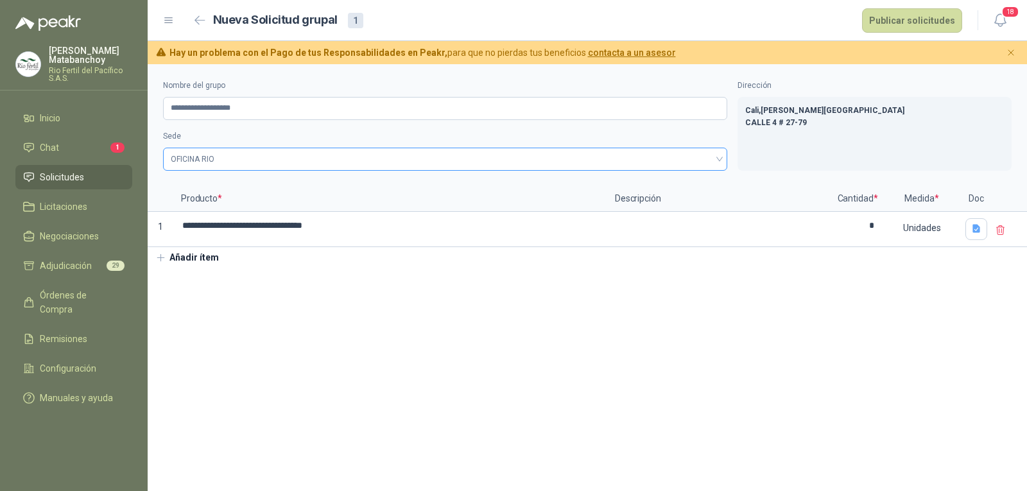
click at [250, 162] on span "OFICINA RIO" at bounding box center [445, 159] width 549 height 19
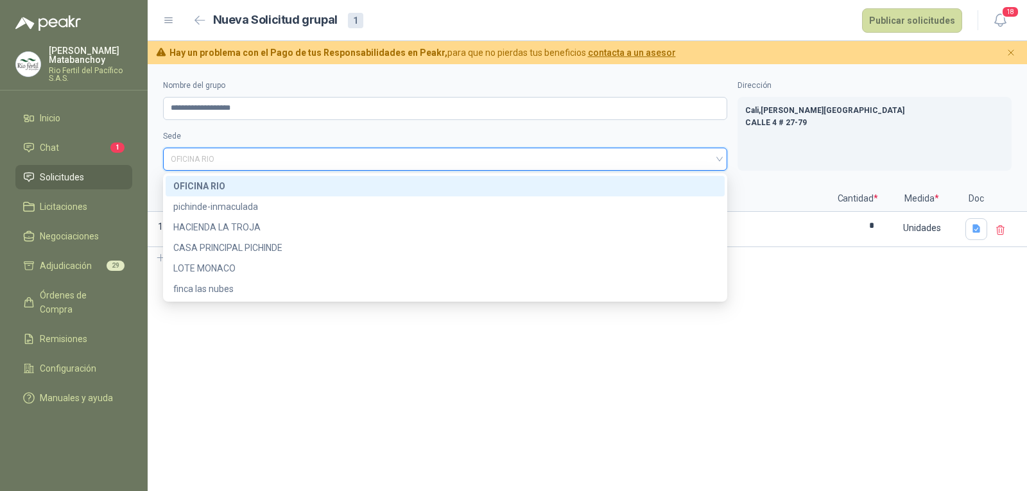
click at [243, 183] on div "OFICINA RIO" at bounding box center [445, 186] width 544 height 14
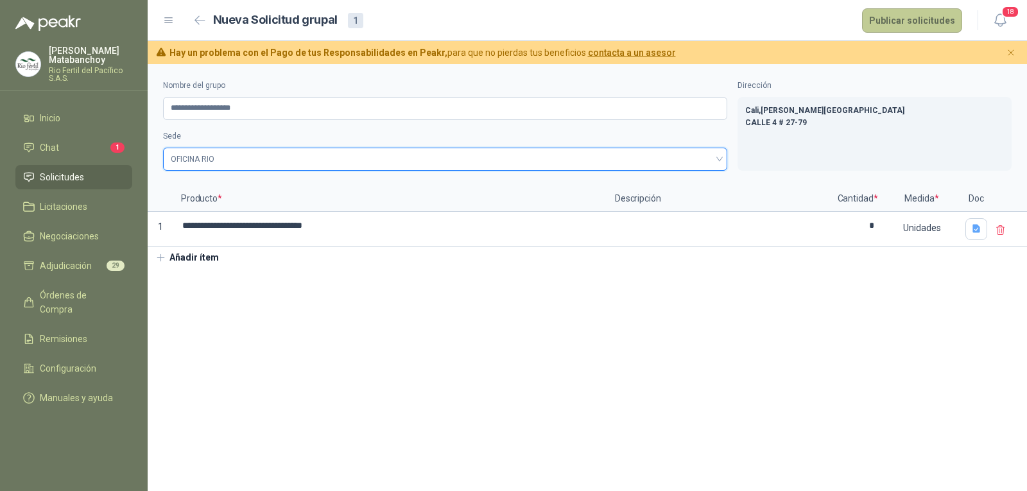
click at [911, 25] on button "Publicar solicitudes" at bounding box center [912, 20] width 100 height 24
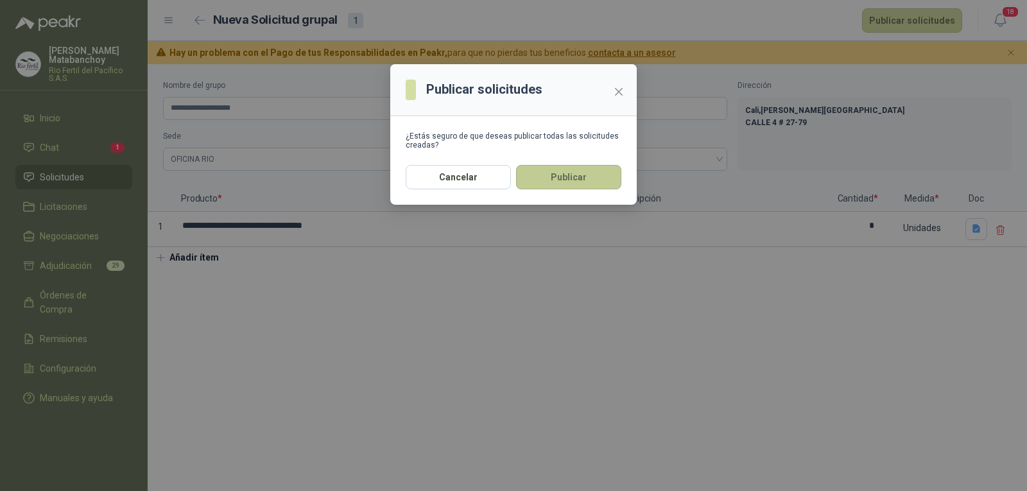
click at [604, 177] on button "Publicar" at bounding box center [568, 177] width 105 height 24
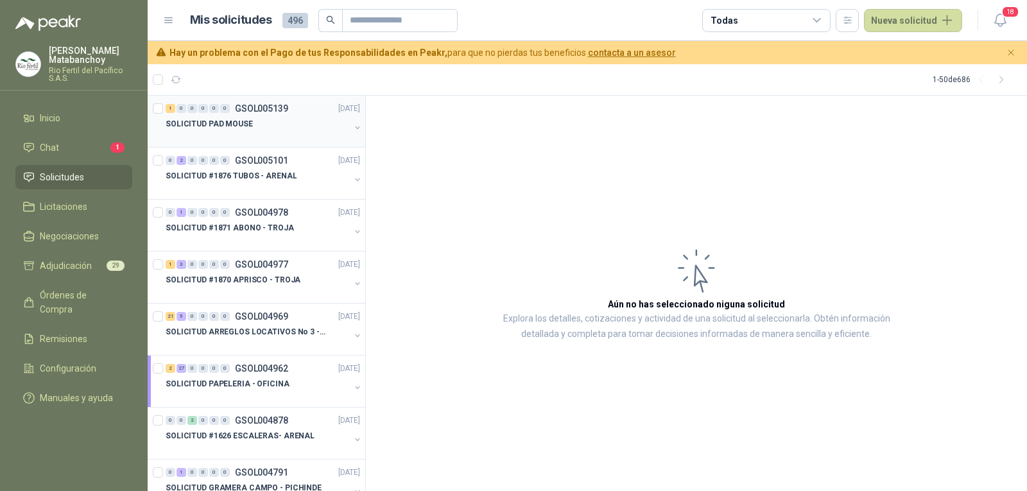
click at [252, 139] on div at bounding box center [258, 137] width 184 height 10
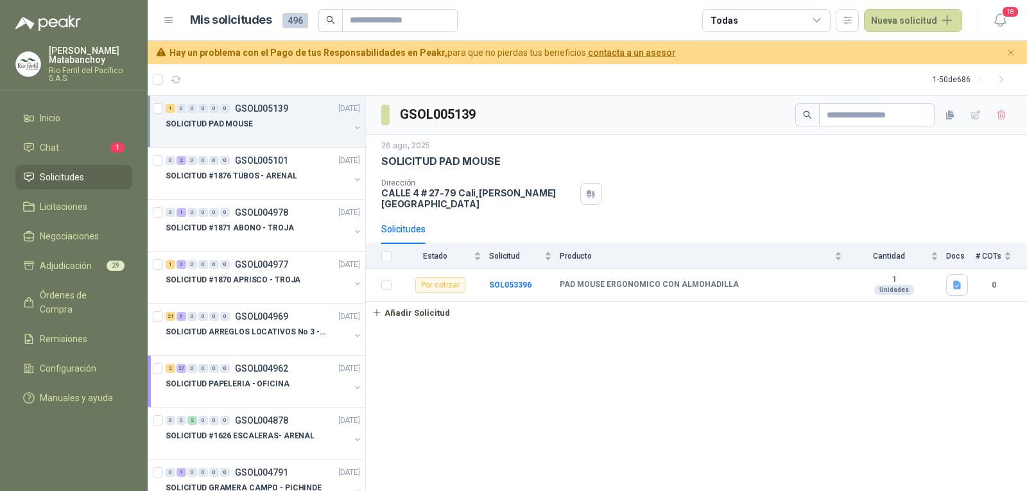
click at [285, 117] on div "SOLICITUD PAD MOUSE" at bounding box center [258, 123] width 184 height 15
